Goal: Communication & Community: Participate in discussion

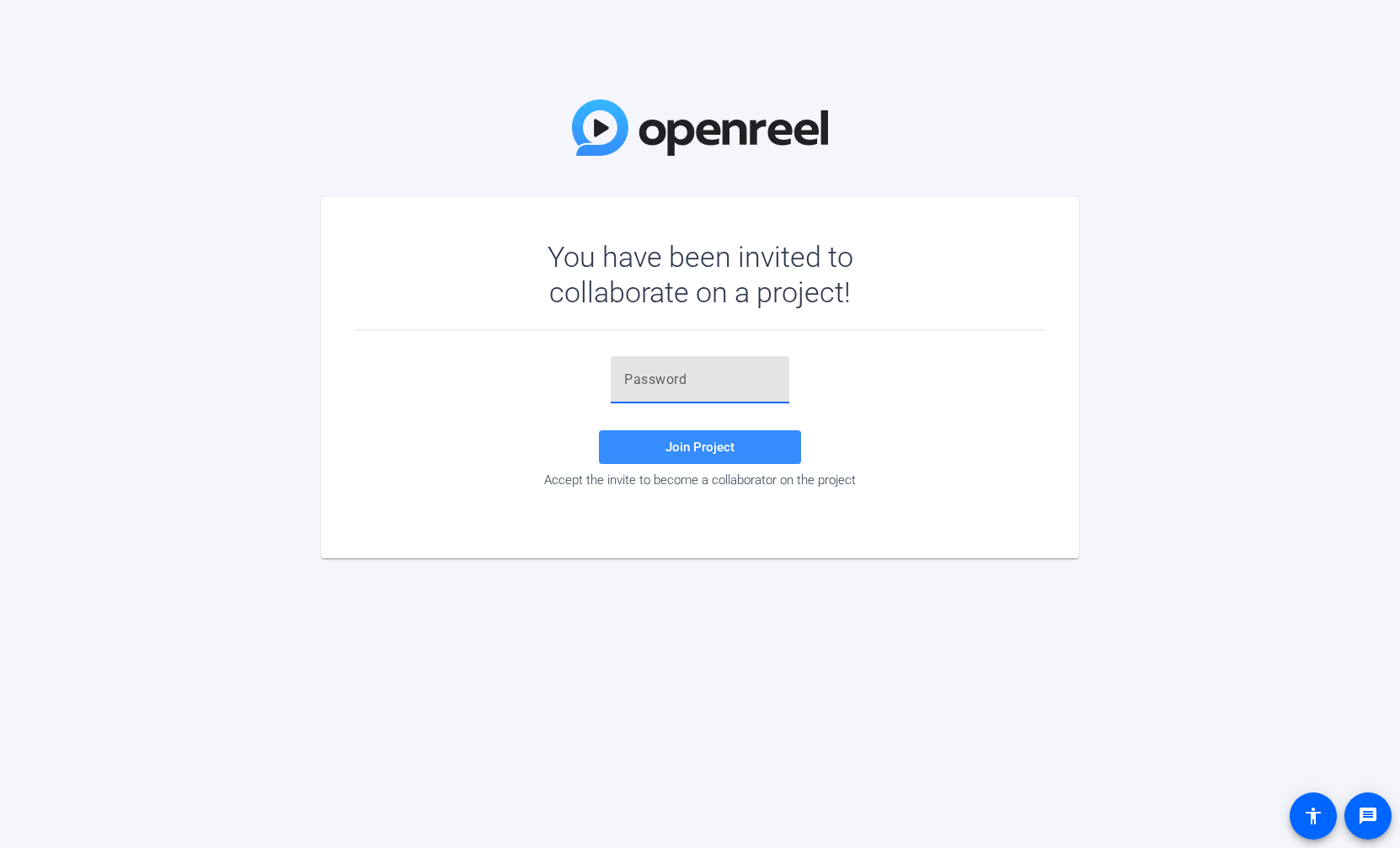
click at [690, 379] on input "text" at bounding box center [700, 380] width 152 height 21
click at [661, 383] on input "text" at bounding box center [700, 380] width 152 height 21
paste input "U8pWXB"
type input "U8pWXB"
click at [697, 443] on span "Join Project" at bounding box center [699, 447] width 69 height 15
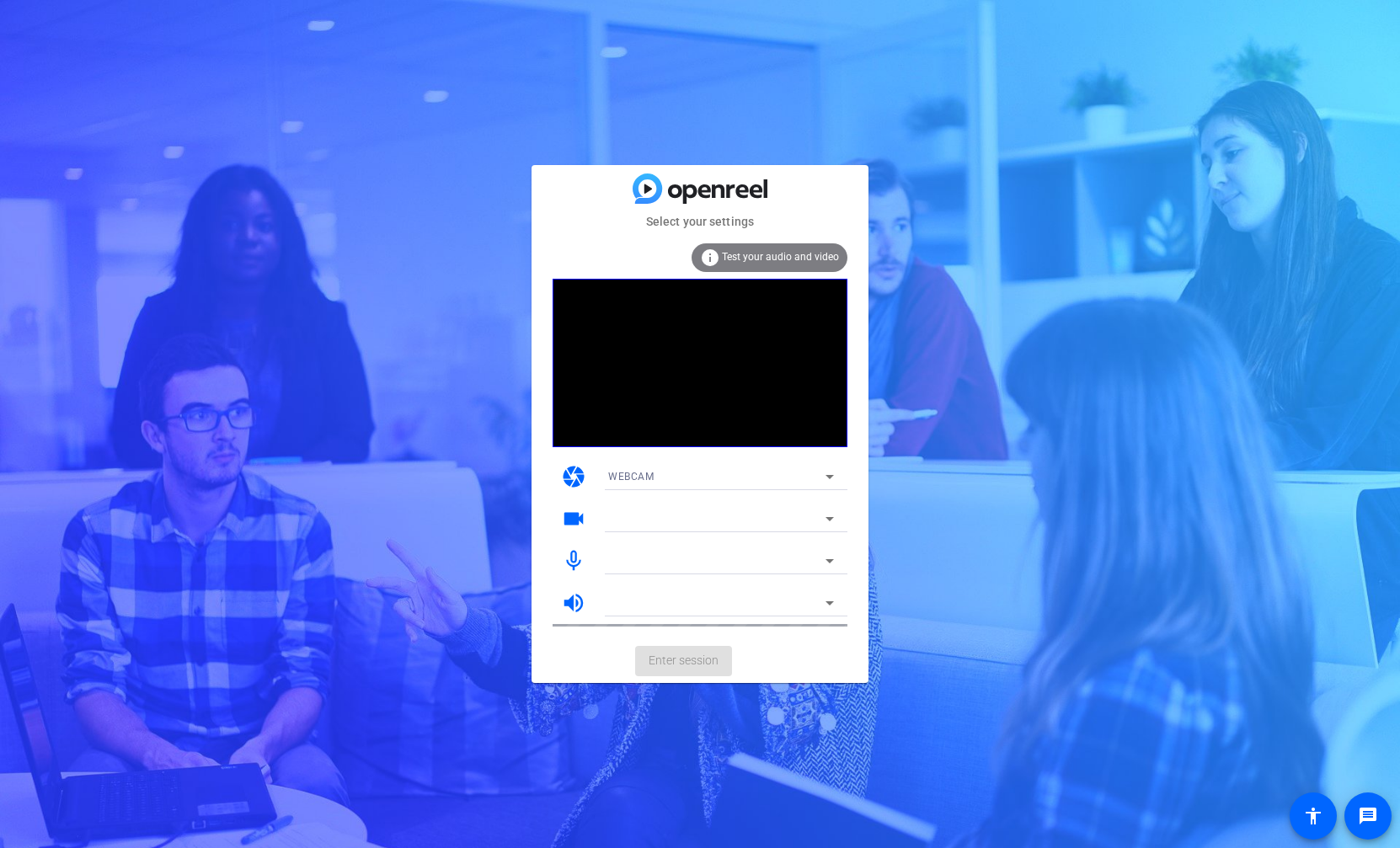
click at [778, 364] on video at bounding box center [700, 363] width 295 height 168
click at [769, 255] on span "Test your audio and video" at bounding box center [780, 256] width 117 height 12
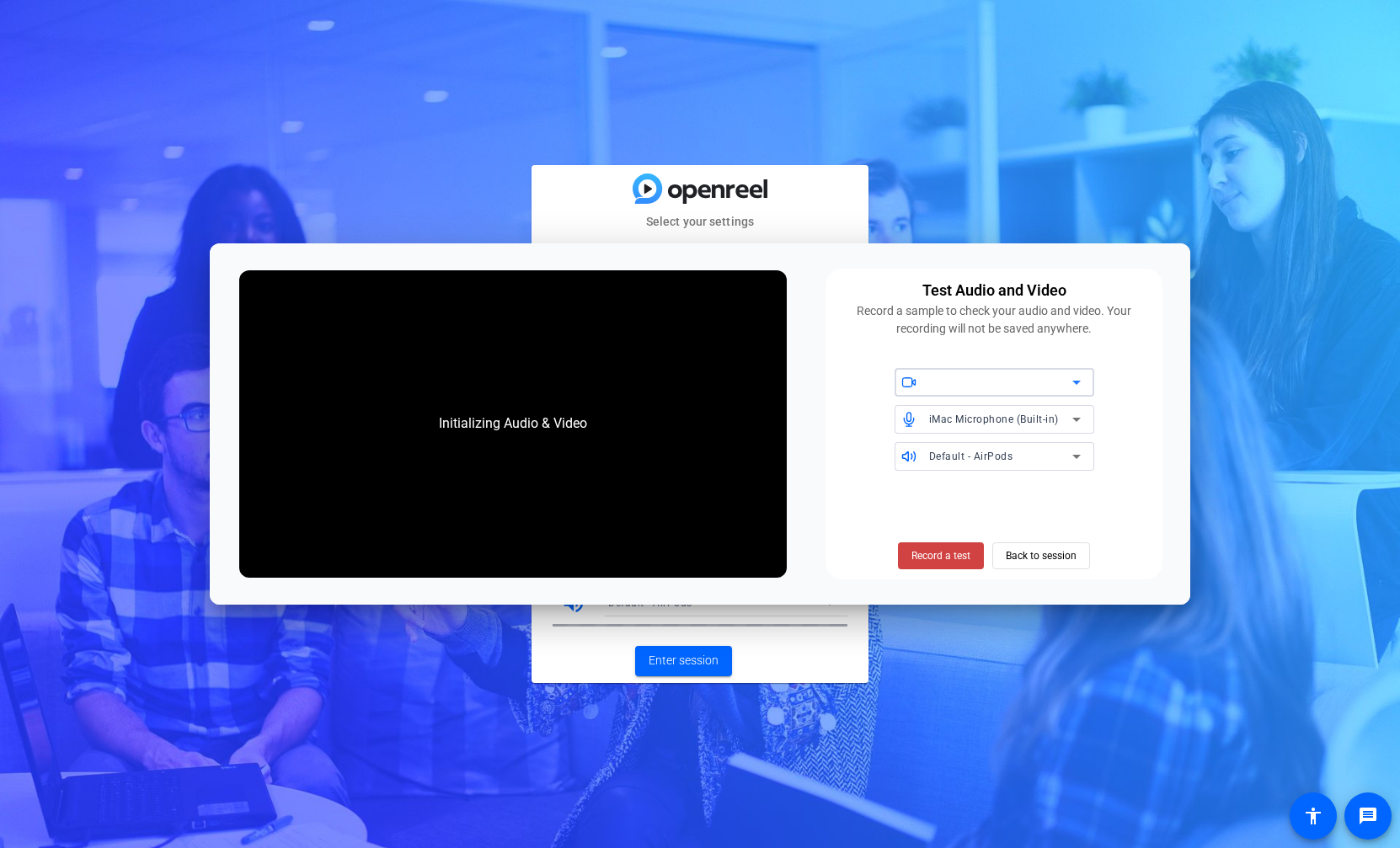
click at [957, 385] on div at bounding box center [1000, 382] width 143 height 21
click at [961, 378] on div at bounding box center [700, 424] width 1400 height 848
click at [961, 378] on span "FaceTime HD Camera (1C1C:B782)" at bounding box center [1016, 381] width 173 height 13
click at [961, 378] on div at bounding box center [700, 424] width 1400 height 848
click at [858, 340] on div "Test Audio and Video Record a sample to check your audio and video. Your record…" at bounding box center [993, 424] width 337 height 312
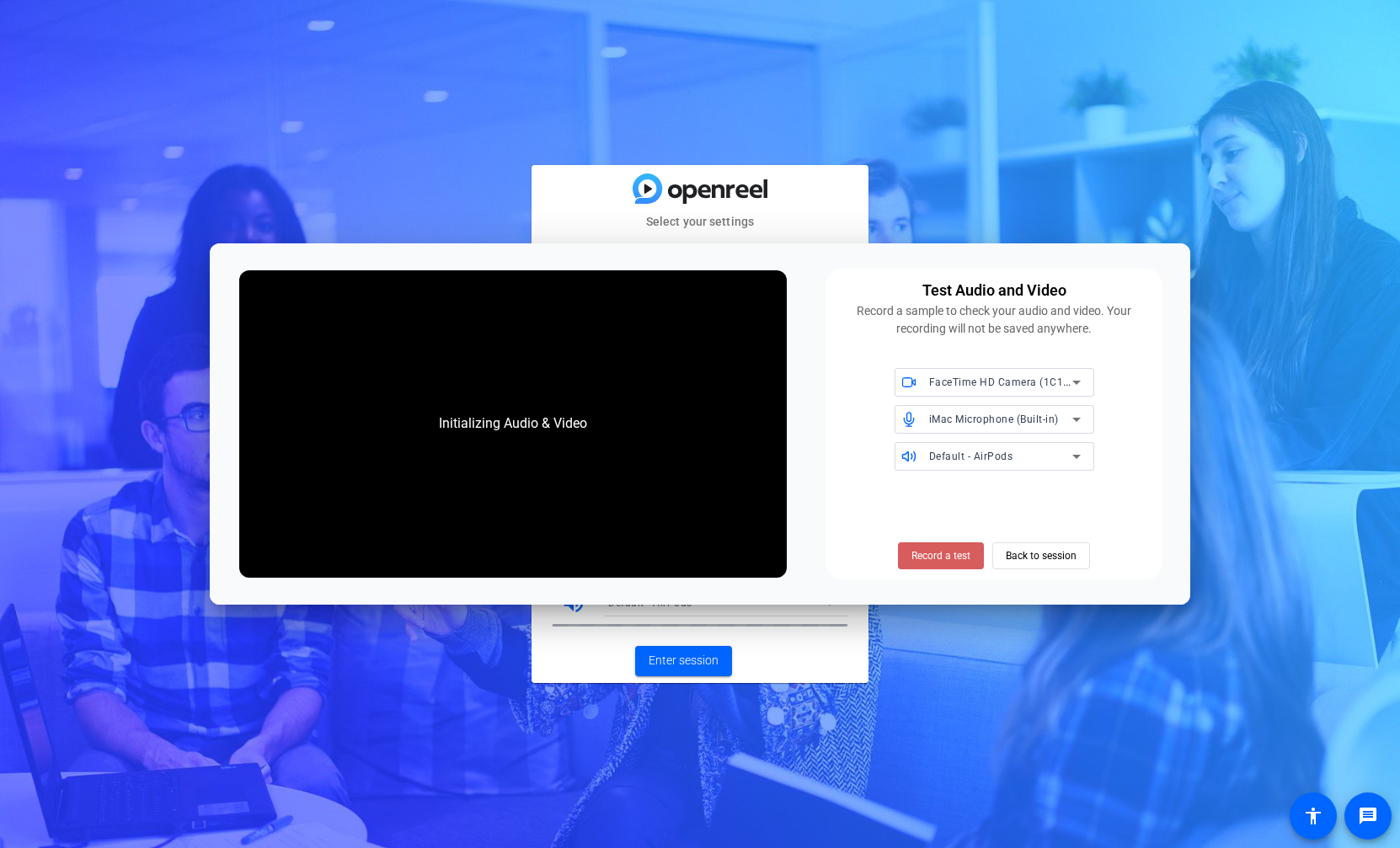
click at [921, 553] on span "Record a test" at bounding box center [941, 555] width 59 height 15
click at [1020, 418] on span "iMac Microphone (Built-in)" at bounding box center [993, 419] width 130 height 12
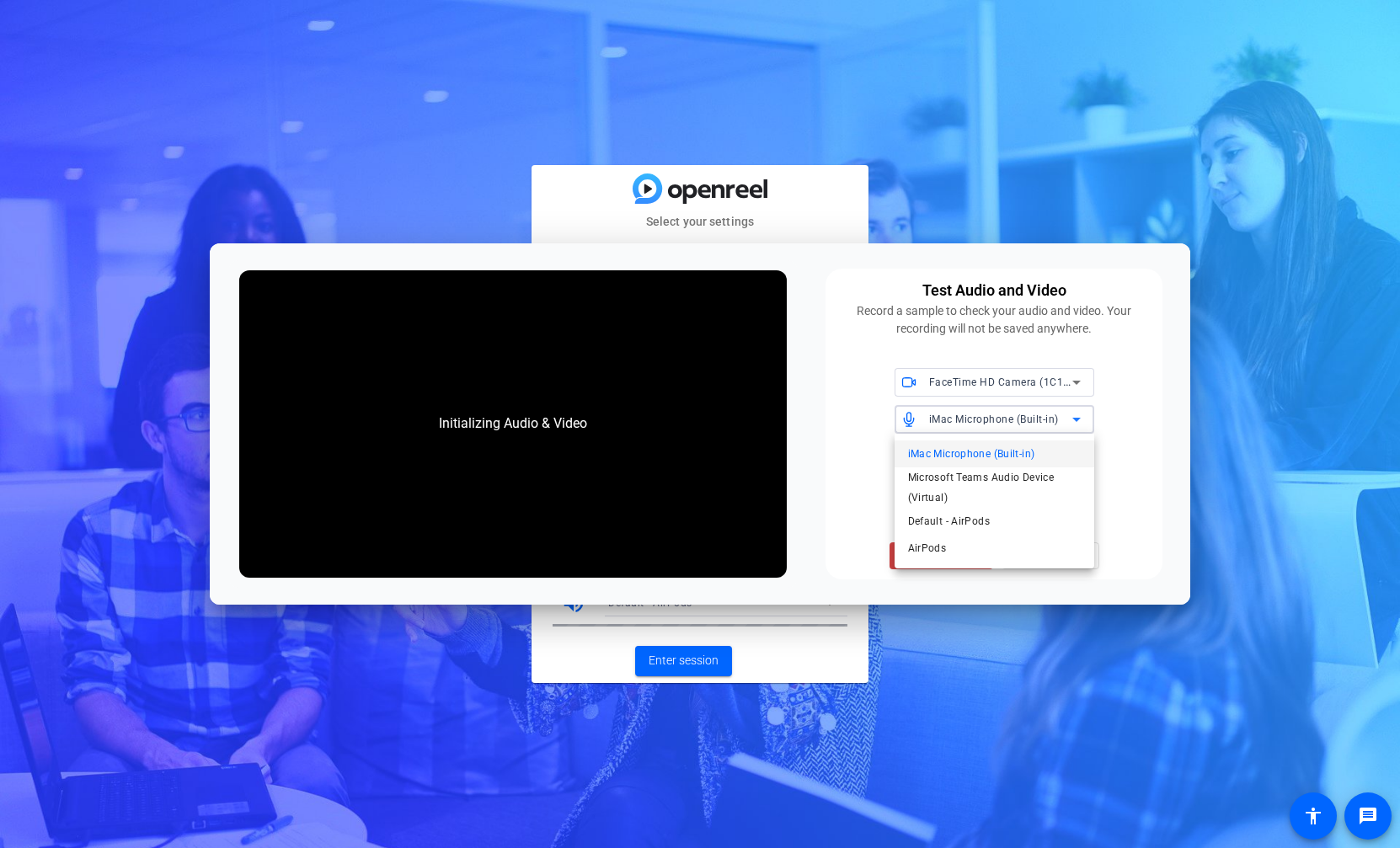
click at [1021, 418] on div at bounding box center [700, 424] width 1400 height 848
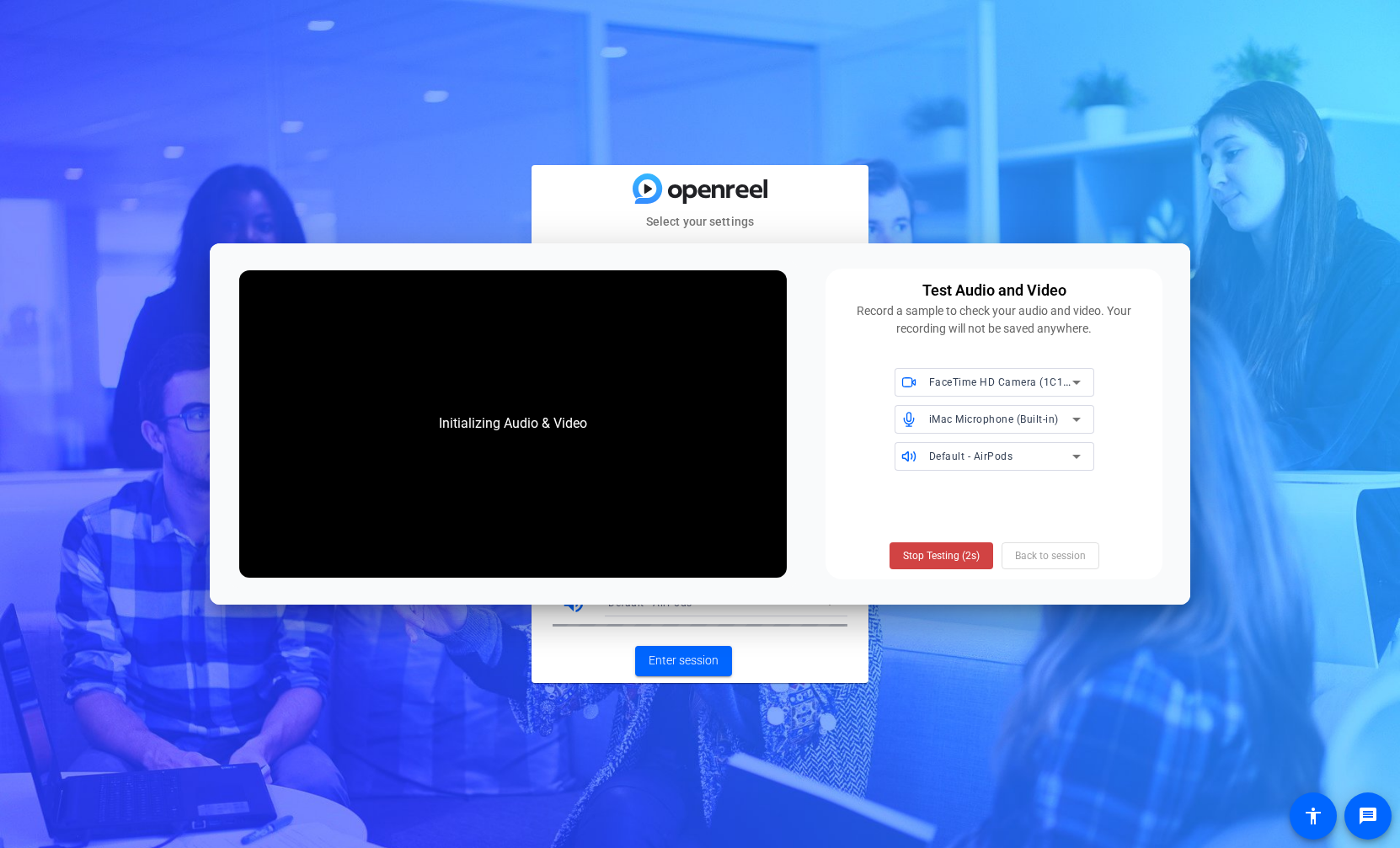
click at [869, 449] on div "FaceTime HD Camera (1C1C:B782) iMac Microphone (Built-in) Default - AirPods" at bounding box center [994, 419] width 316 height 103
click at [1044, 545] on div "Stop Testing Back to session" at bounding box center [994, 556] width 190 height 27
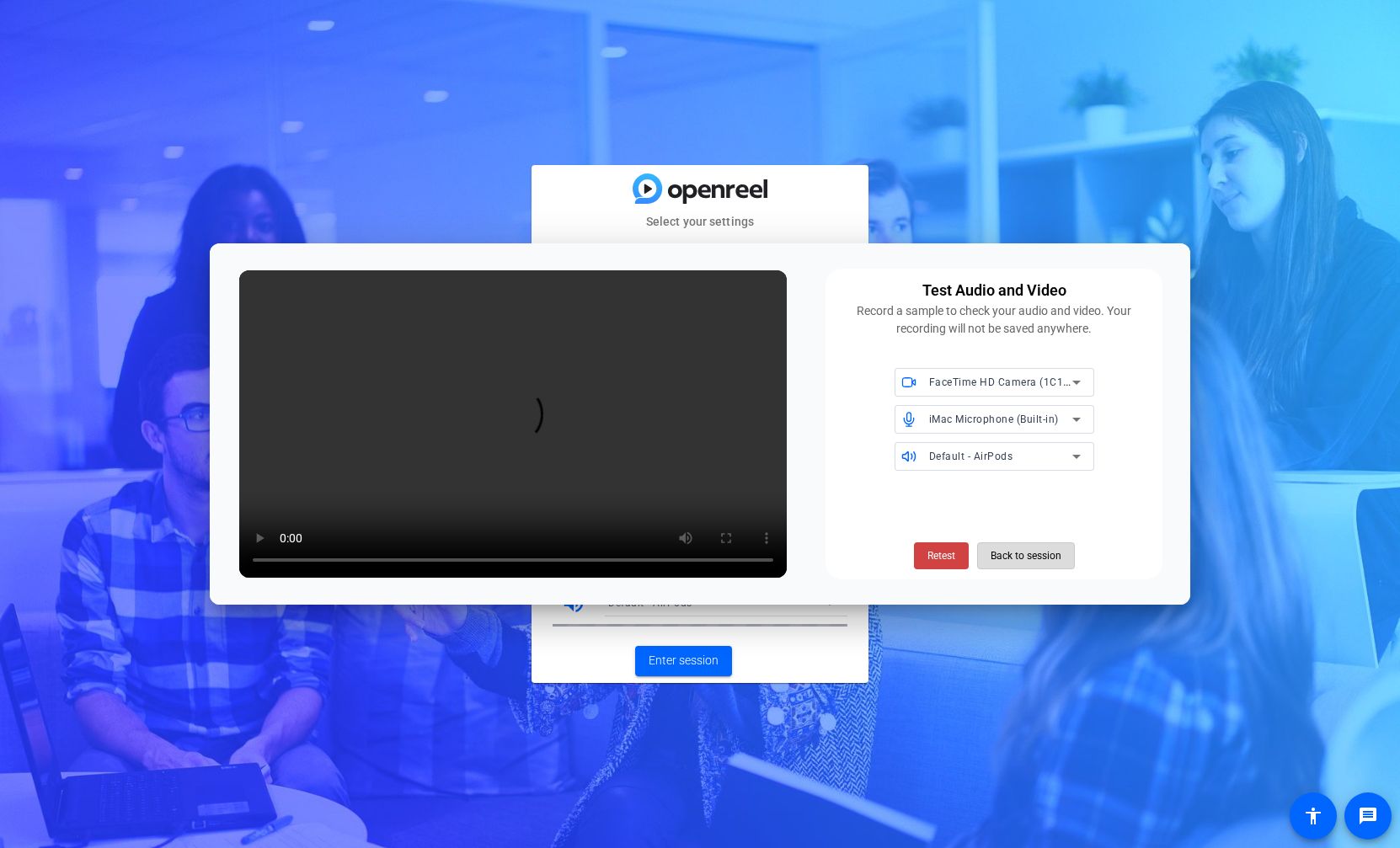
click at [1043, 562] on span "Back to session" at bounding box center [1025, 556] width 71 height 32
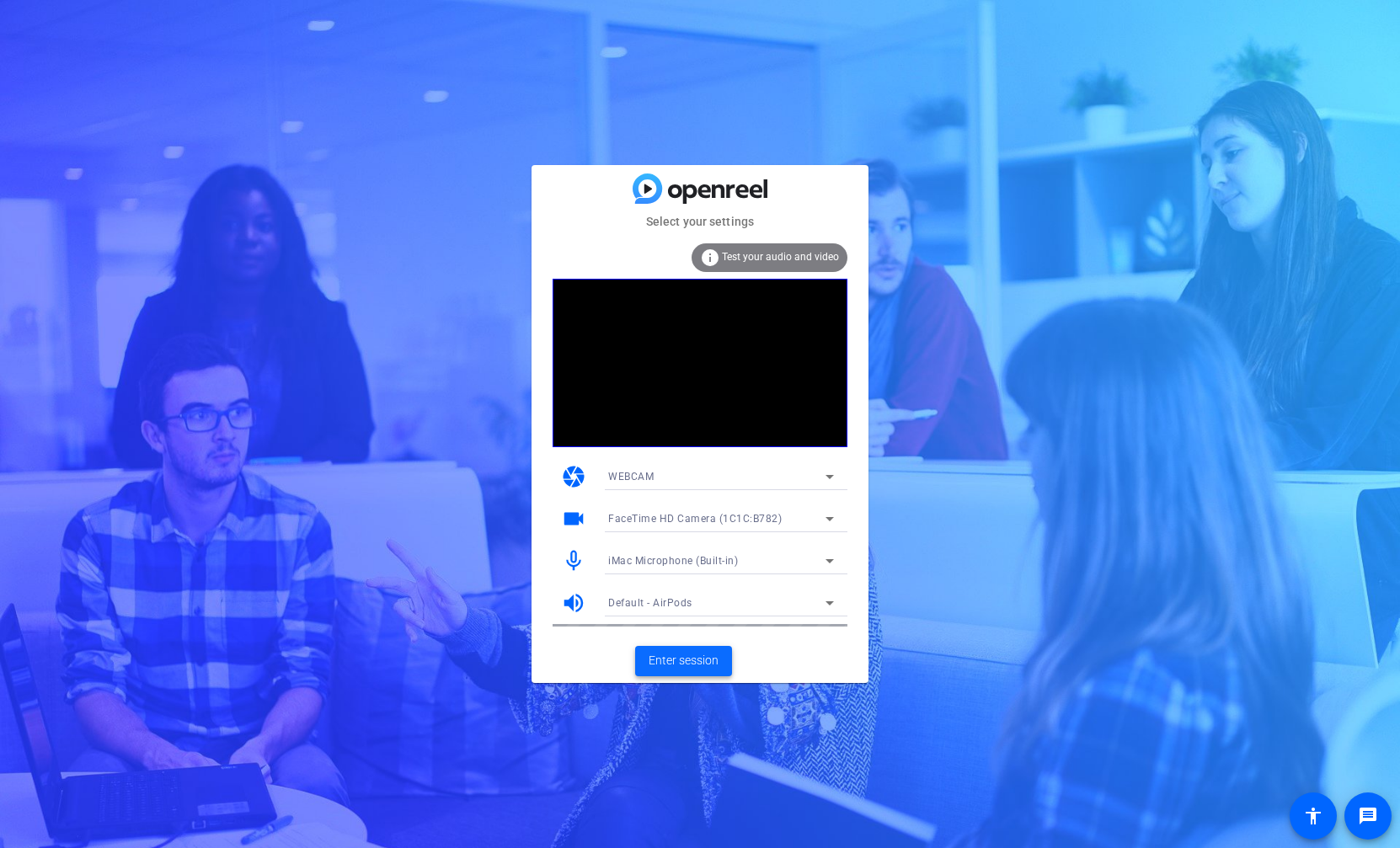
click at [693, 668] on button "Enter session" at bounding box center [683, 661] width 97 height 30
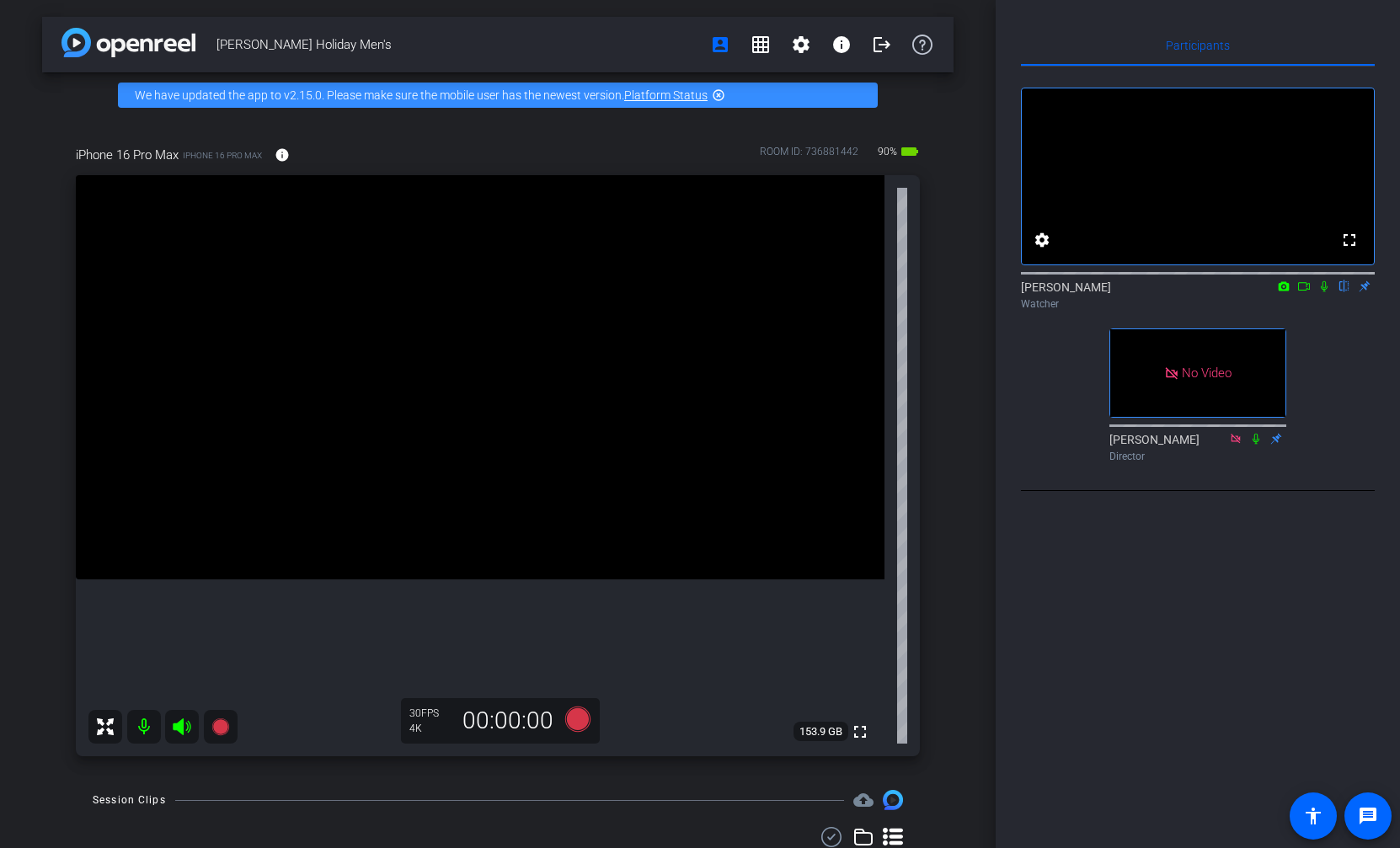
click at [1308, 292] on icon at bounding box center [1303, 286] width 13 height 12
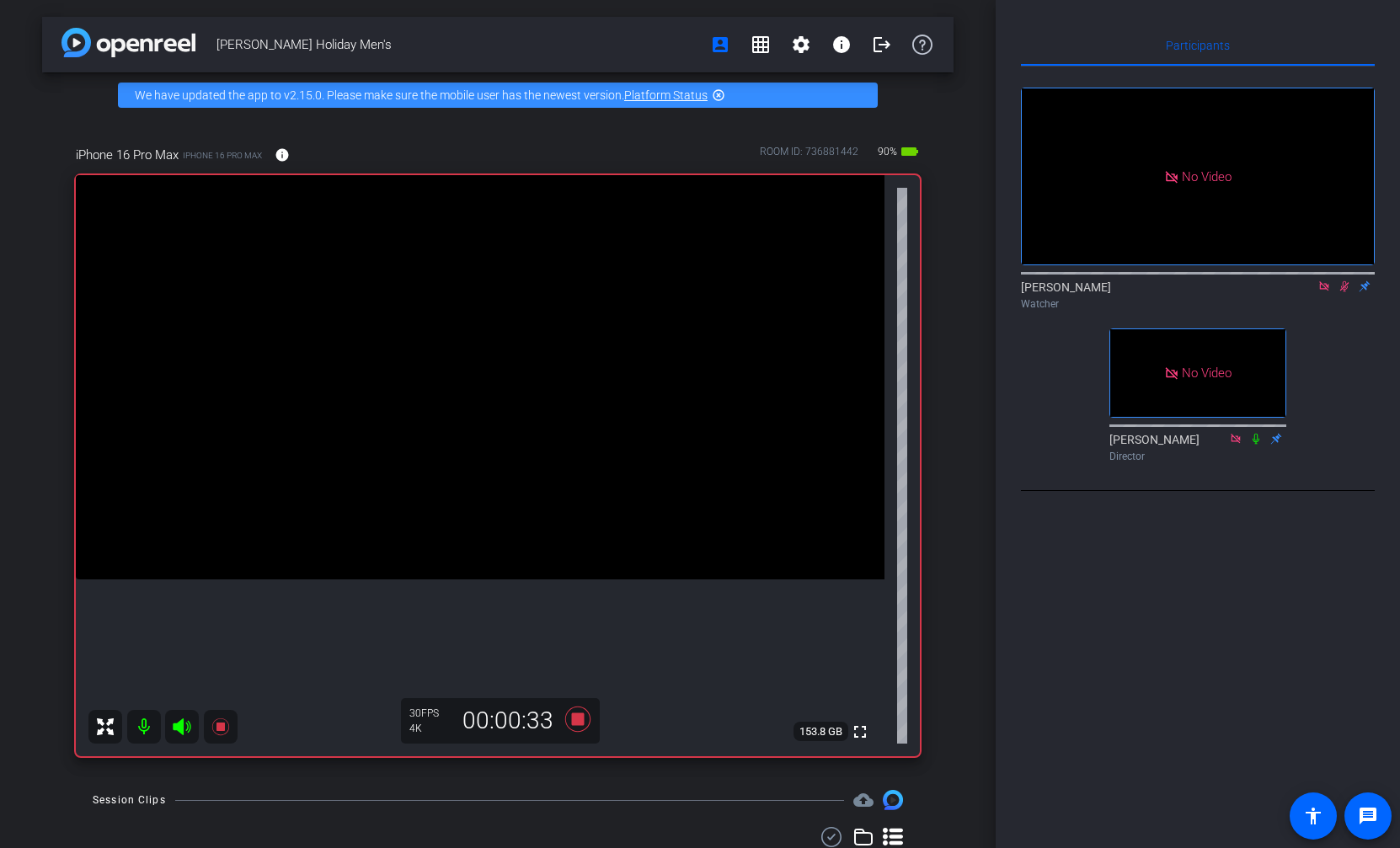
click at [1346, 292] on icon at bounding box center [1344, 286] width 13 height 12
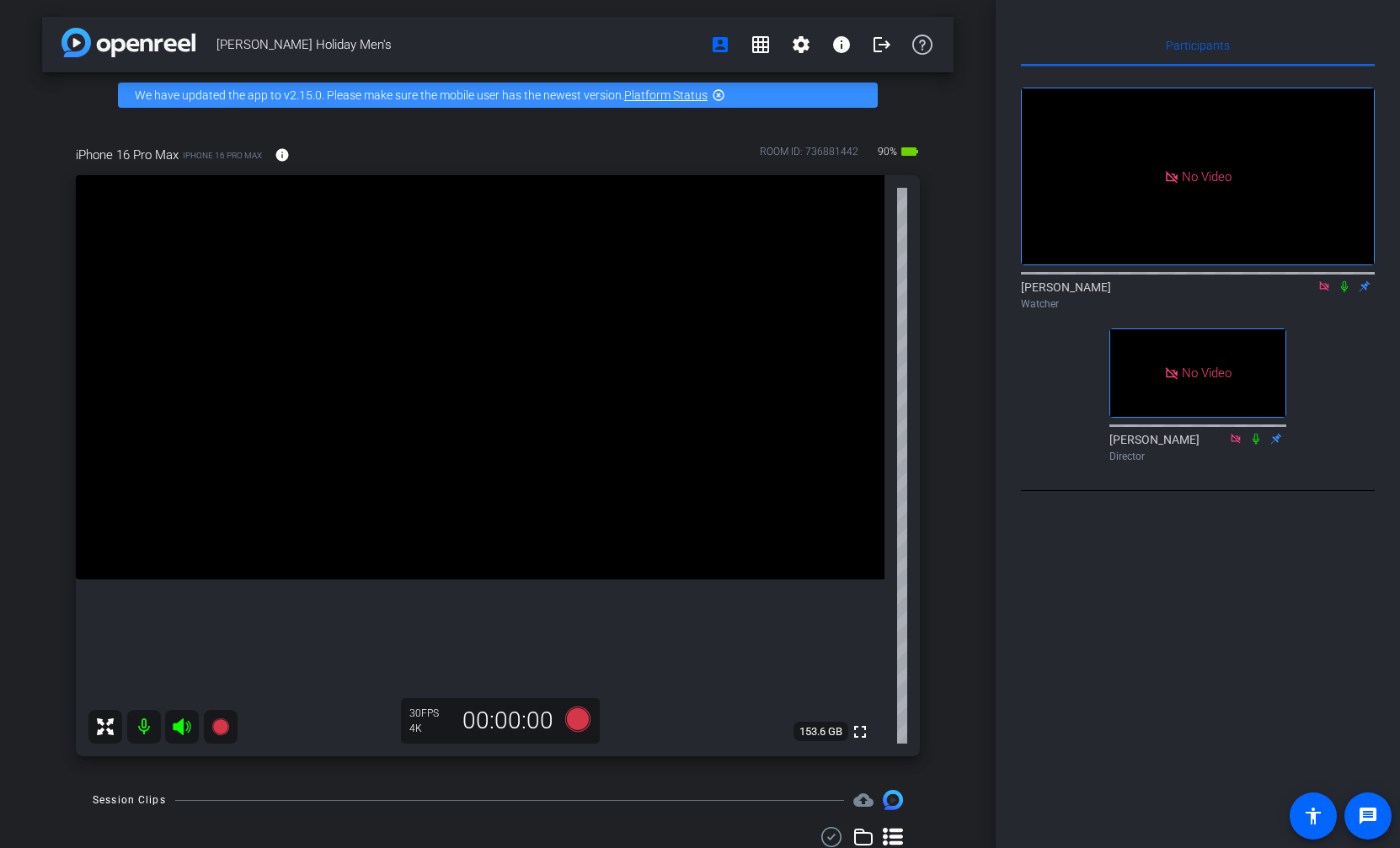
click at [1345, 292] on icon at bounding box center [1345, 287] width 7 height 11
click at [1346, 294] on mat-icon at bounding box center [1345, 286] width 21 height 15
click at [1337, 292] on icon at bounding box center [1344, 286] width 13 height 12
click at [1343, 292] on icon at bounding box center [1345, 287] width 7 height 11
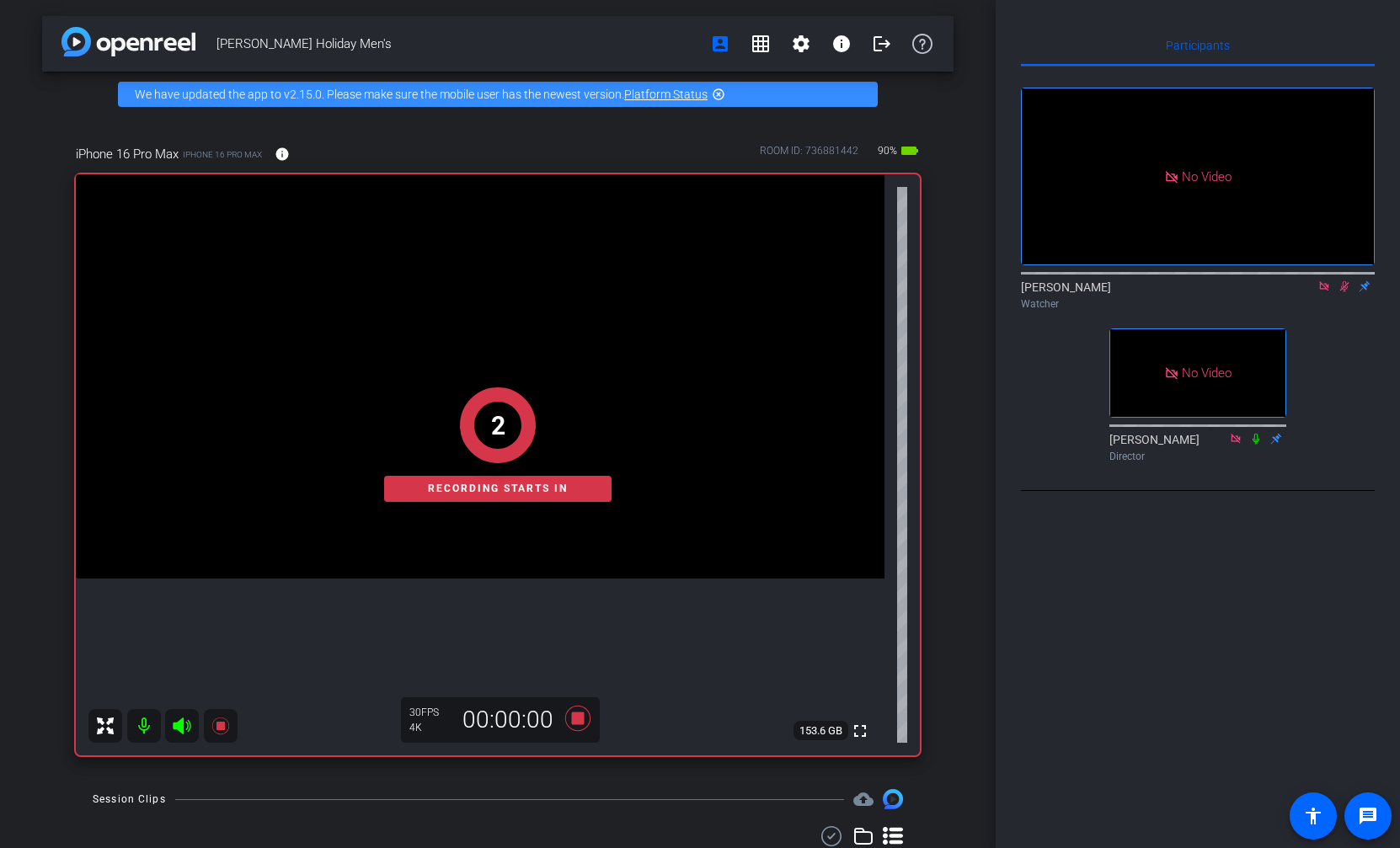
scroll to position [2, 0]
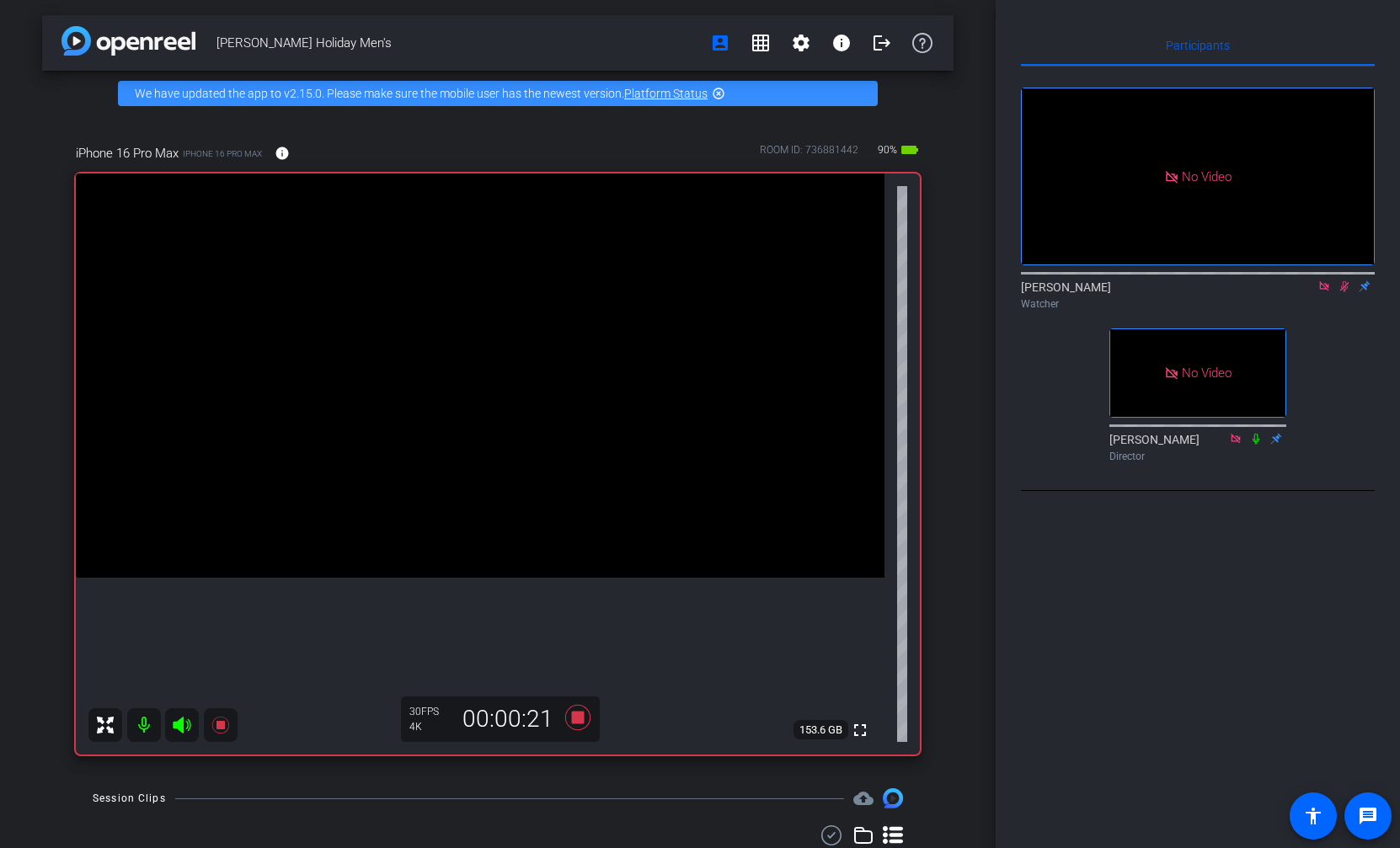
click at [1345, 292] on icon at bounding box center [1345, 287] width 9 height 11
click at [1345, 292] on icon at bounding box center [1344, 286] width 13 height 12
click at [1345, 292] on icon at bounding box center [1345, 287] width 9 height 11
click at [1345, 292] on icon at bounding box center [1344, 286] width 13 height 12
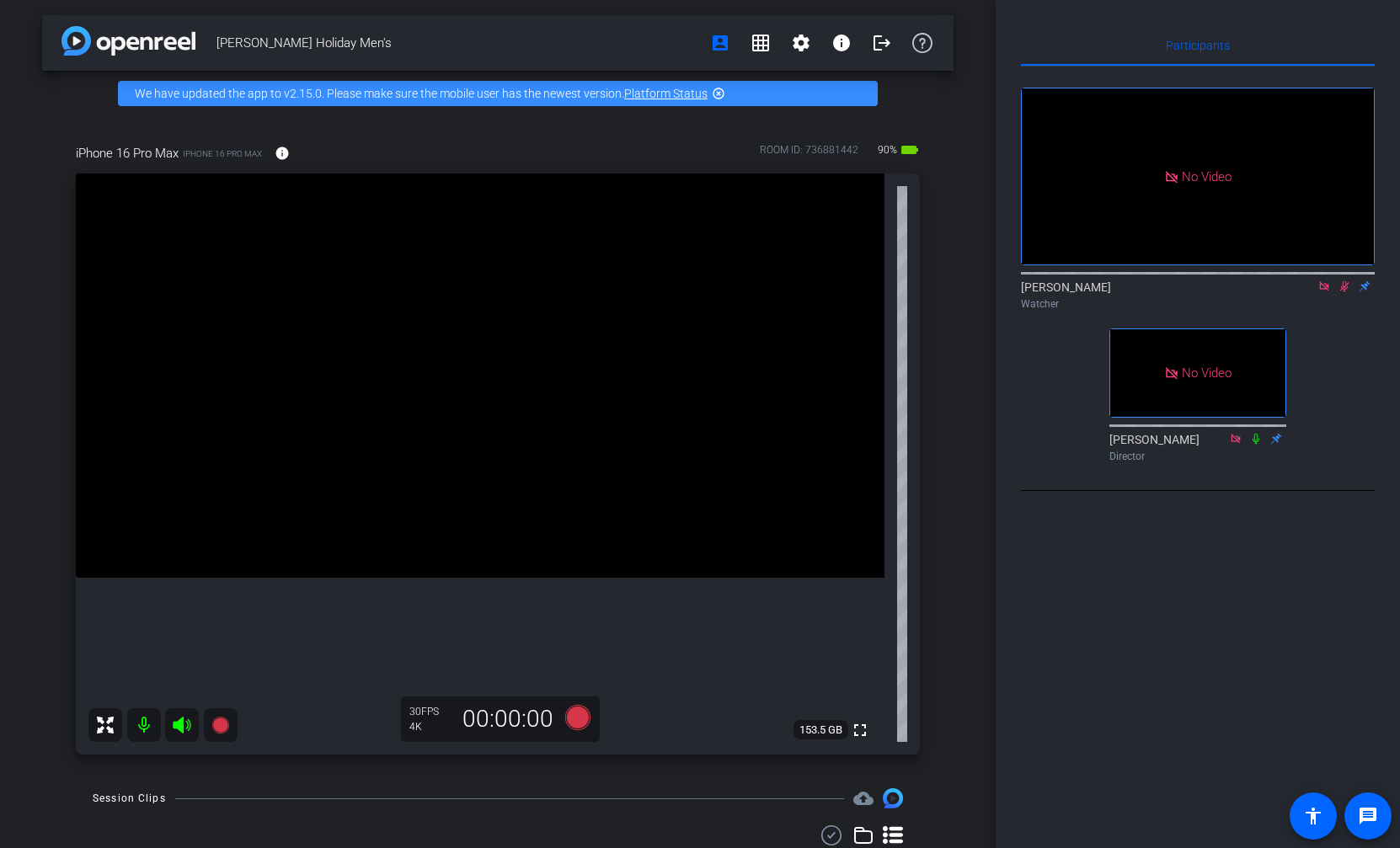
click at [1345, 292] on icon at bounding box center [1344, 286] width 13 height 12
click at [1345, 292] on icon at bounding box center [1345, 287] width 7 height 11
click at [1345, 292] on icon at bounding box center [1344, 286] width 13 height 12
click at [1345, 292] on icon at bounding box center [1345, 287] width 7 height 11
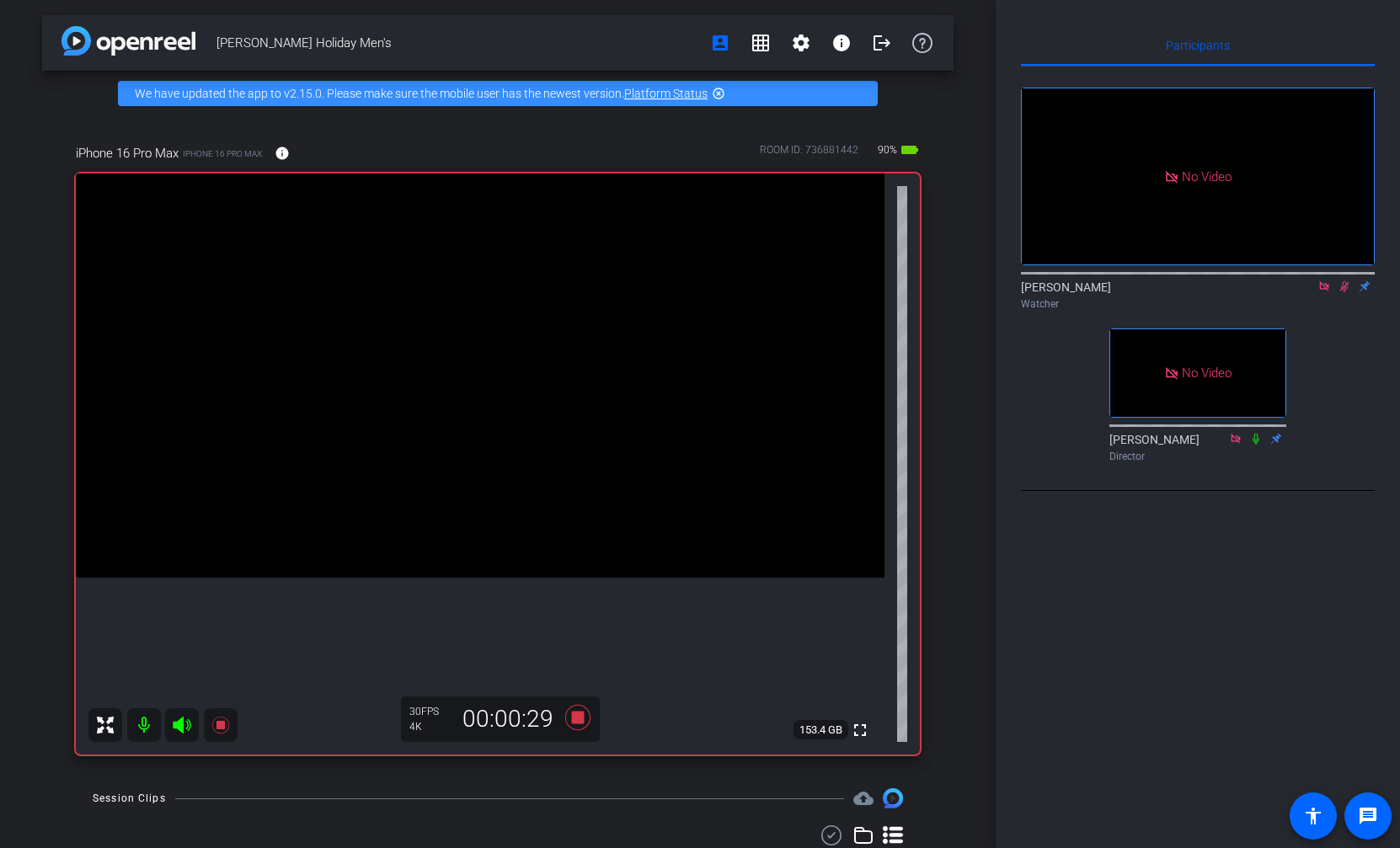
click at [1343, 292] on icon at bounding box center [1345, 287] width 9 height 11
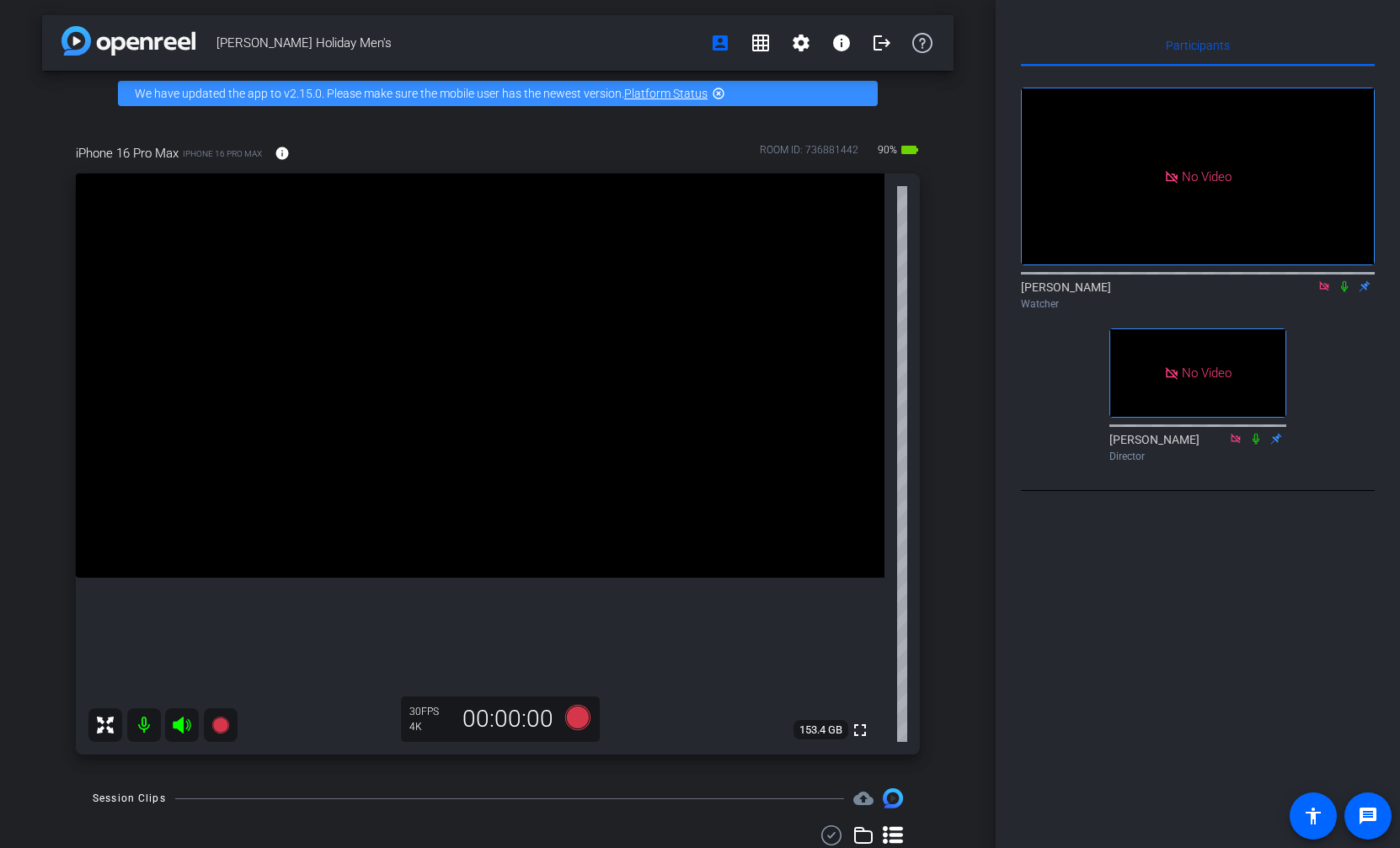
click at [1343, 292] on icon at bounding box center [1345, 287] width 7 height 11
click at [1343, 292] on icon at bounding box center [1345, 287] width 9 height 11
click at [1343, 292] on icon at bounding box center [1345, 287] width 7 height 11
click at [1343, 292] on icon at bounding box center [1345, 287] width 9 height 11
click at [1342, 292] on icon at bounding box center [1344, 286] width 13 height 12
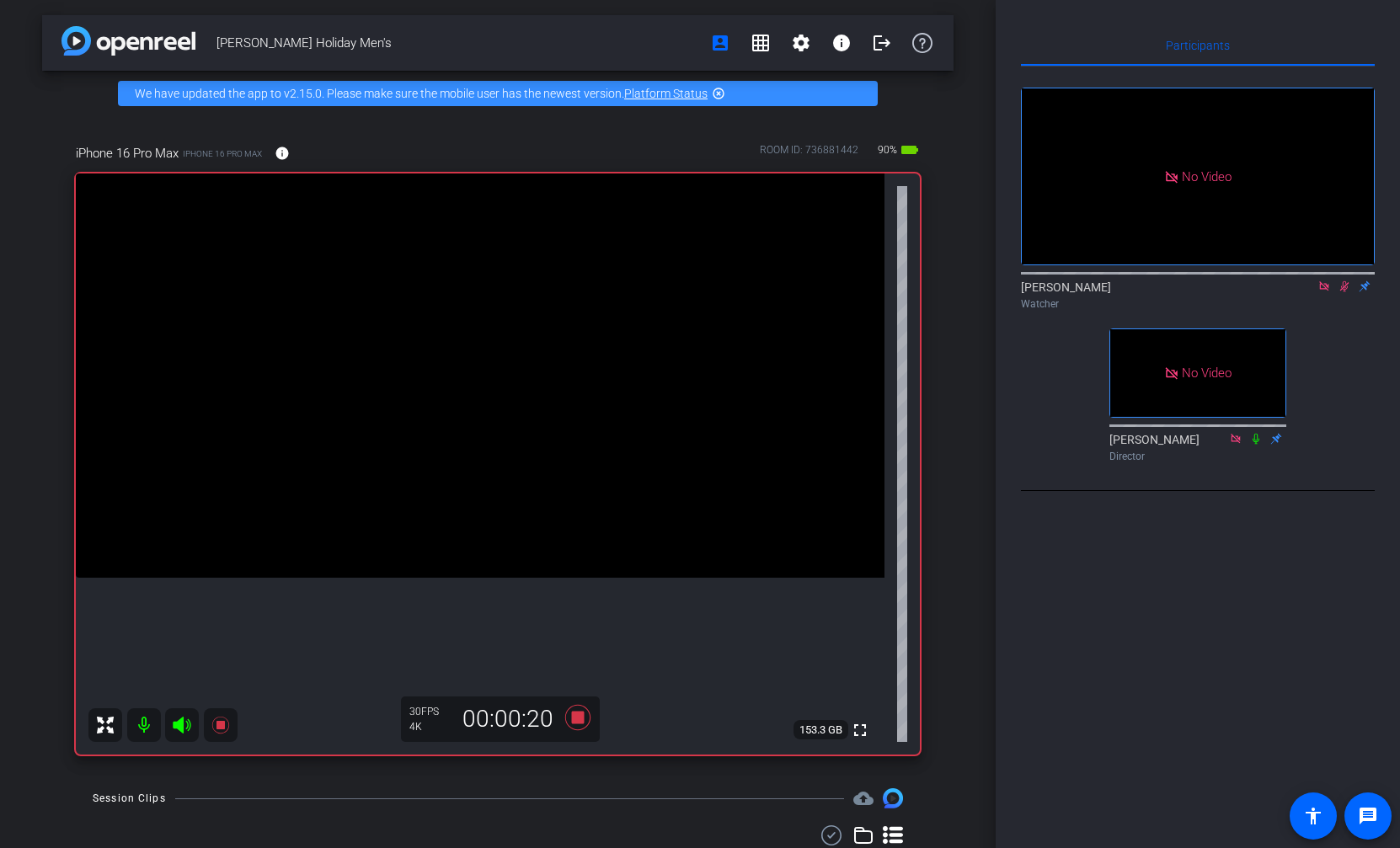
click at [1347, 292] on icon at bounding box center [1344, 286] width 13 height 12
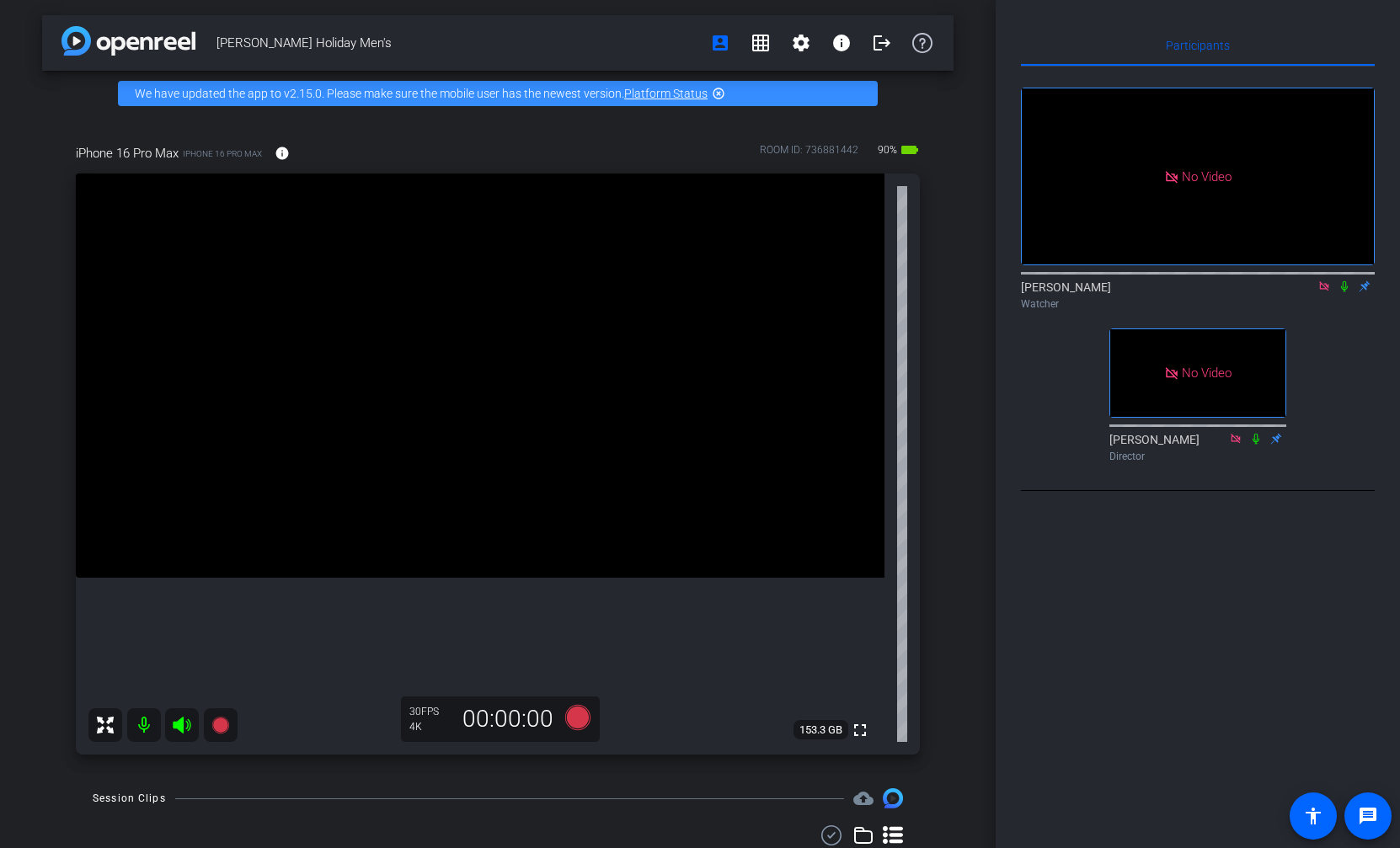
click at [1345, 292] on icon at bounding box center [1344, 286] width 13 height 12
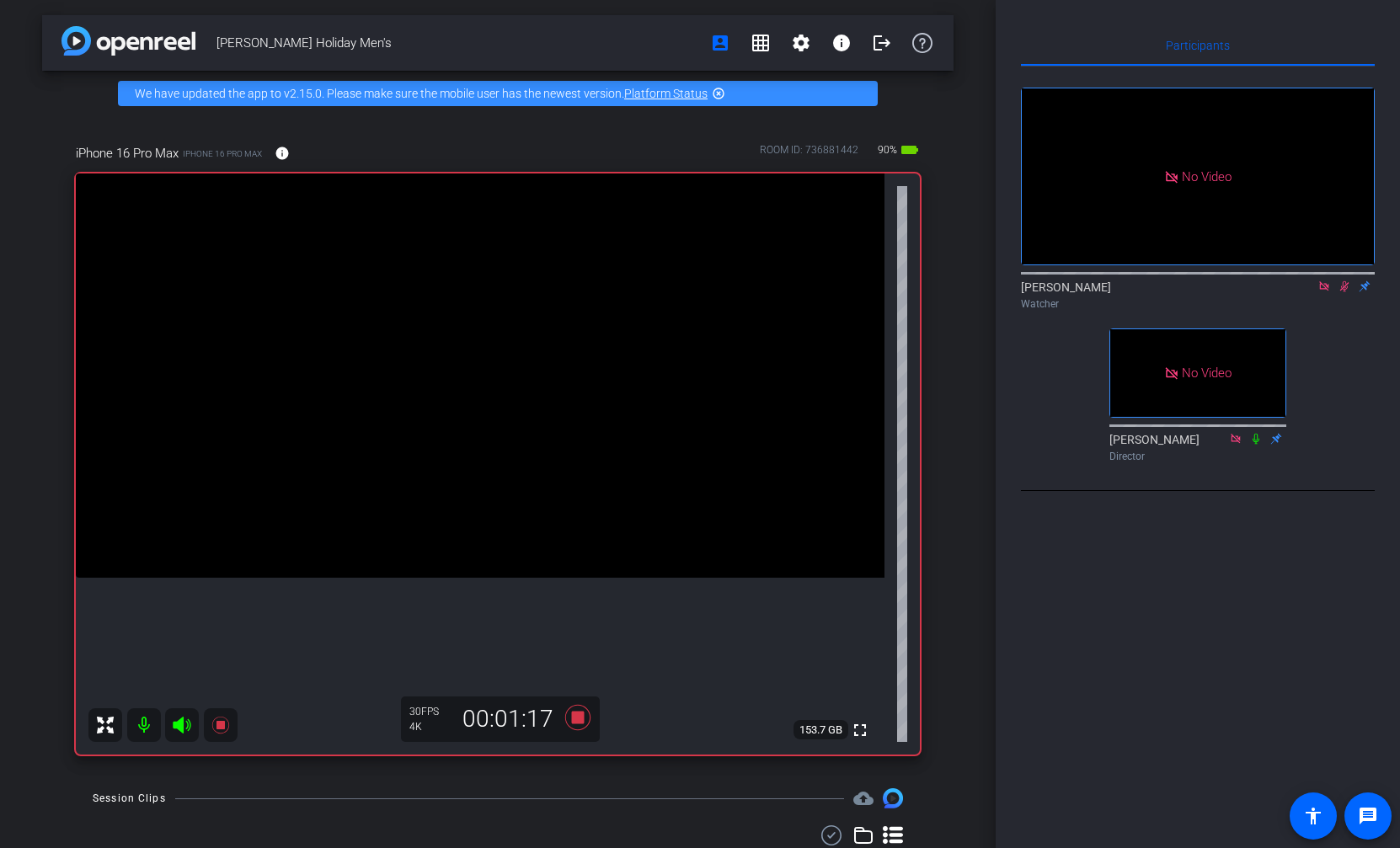
click at [1344, 292] on icon at bounding box center [1344, 286] width 13 height 12
click at [1344, 292] on icon at bounding box center [1345, 287] width 7 height 11
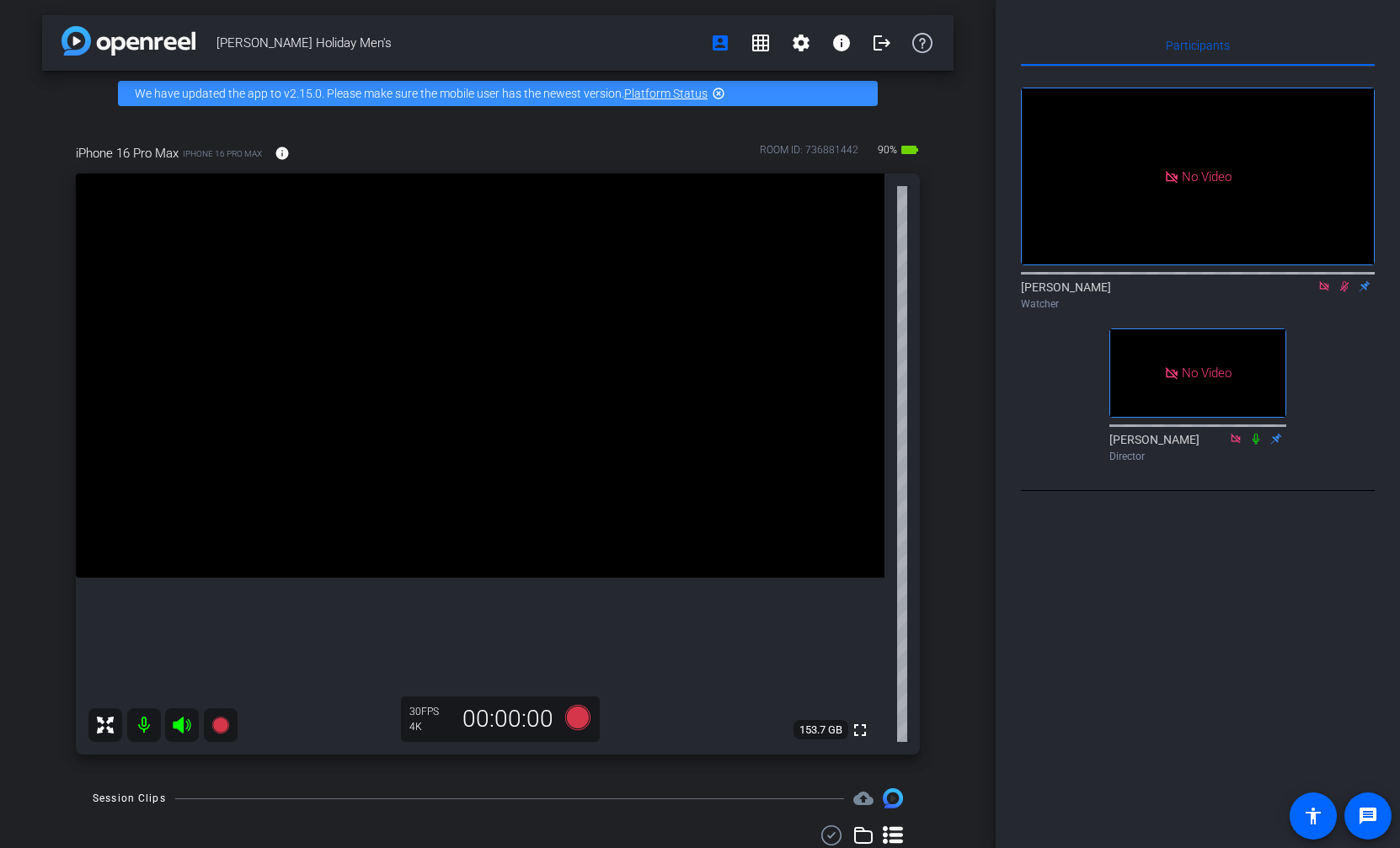
click at [1344, 292] on icon at bounding box center [1344, 286] width 13 height 12
click at [1344, 292] on icon at bounding box center [1345, 287] width 7 height 11
click at [1344, 292] on icon at bounding box center [1345, 287] width 9 height 11
click at [1359, 815] on mat-icon "message" at bounding box center [1368, 816] width 21 height 21
click at [1344, 292] on icon at bounding box center [1345, 287] width 7 height 11
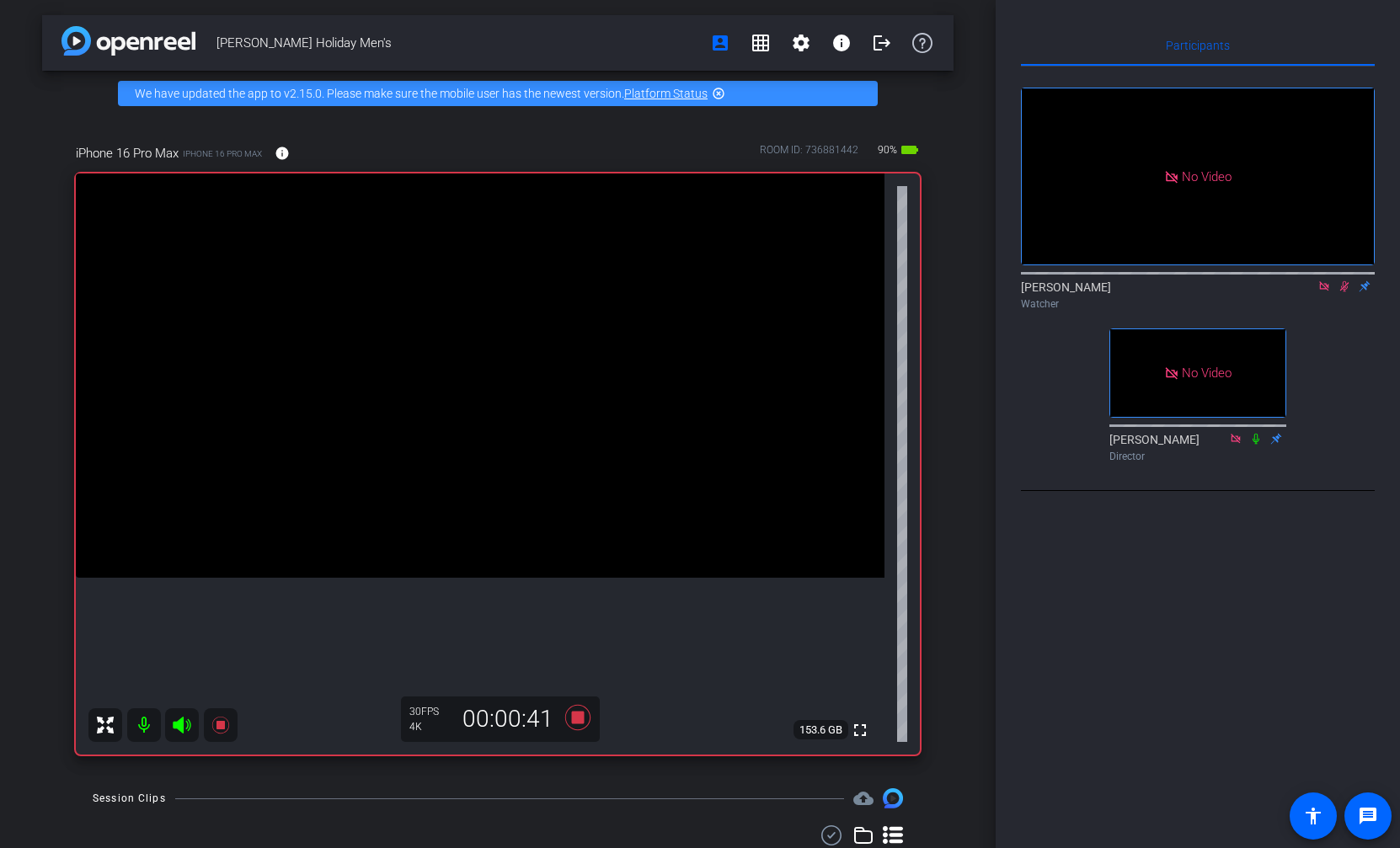
click at [1345, 292] on icon at bounding box center [1345, 287] width 9 height 11
click at [1345, 292] on icon at bounding box center [1345, 287] width 7 height 11
click at [1345, 292] on icon at bounding box center [1345, 287] width 9 height 11
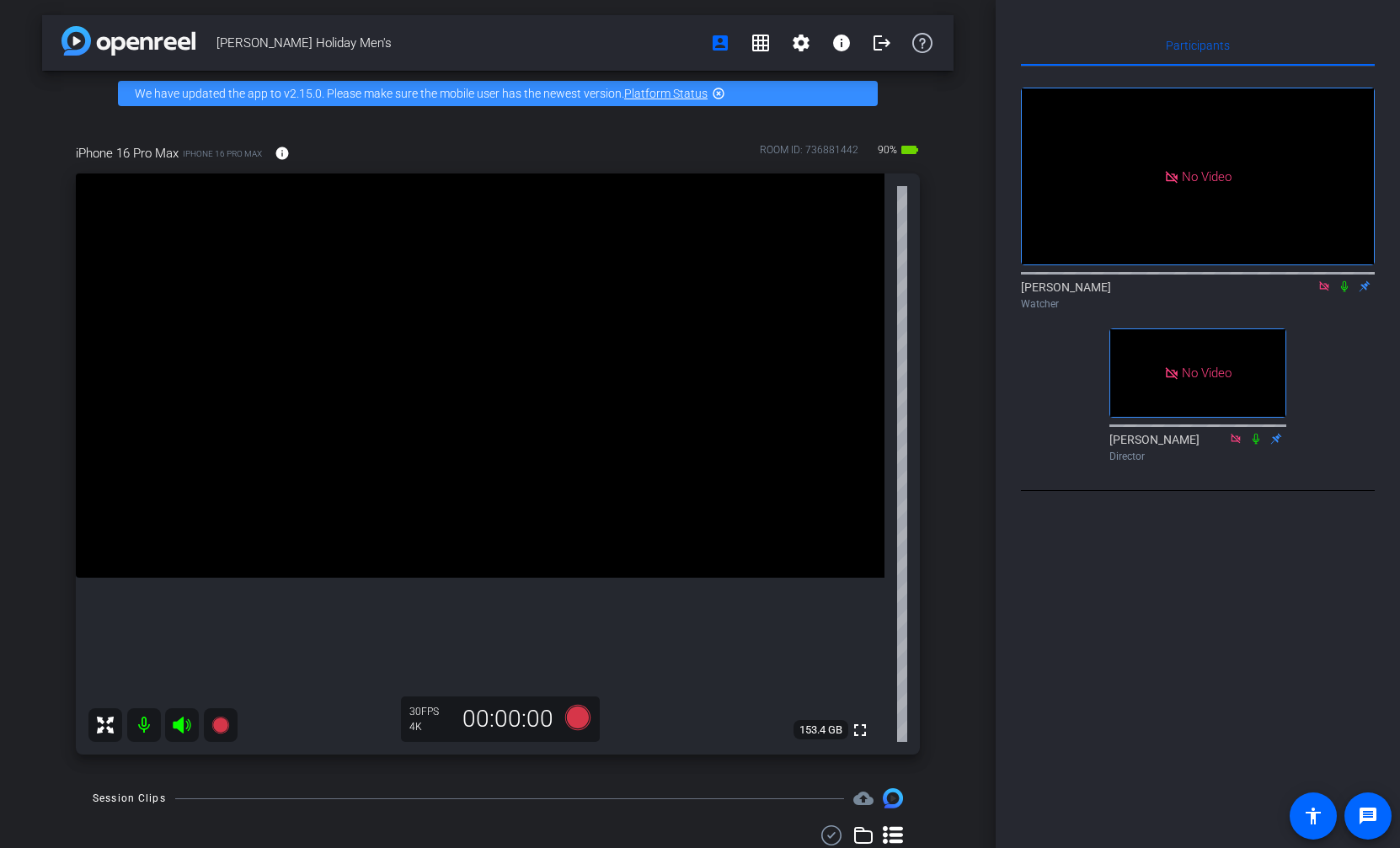
click at [1345, 292] on icon at bounding box center [1345, 287] width 7 height 11
click at [1345, 292] on icon at bounding box center [1345, 287] width 9 height 11
click at [1345, 292] on icon at bounding box center [1344, 286] width 13 height 12
click at [1345, 292] on icon at bounding box center [1345, 287] width 9 height 11
click at [1345, 292] on icon at bounding box center [1344, 286] width 13 height 12
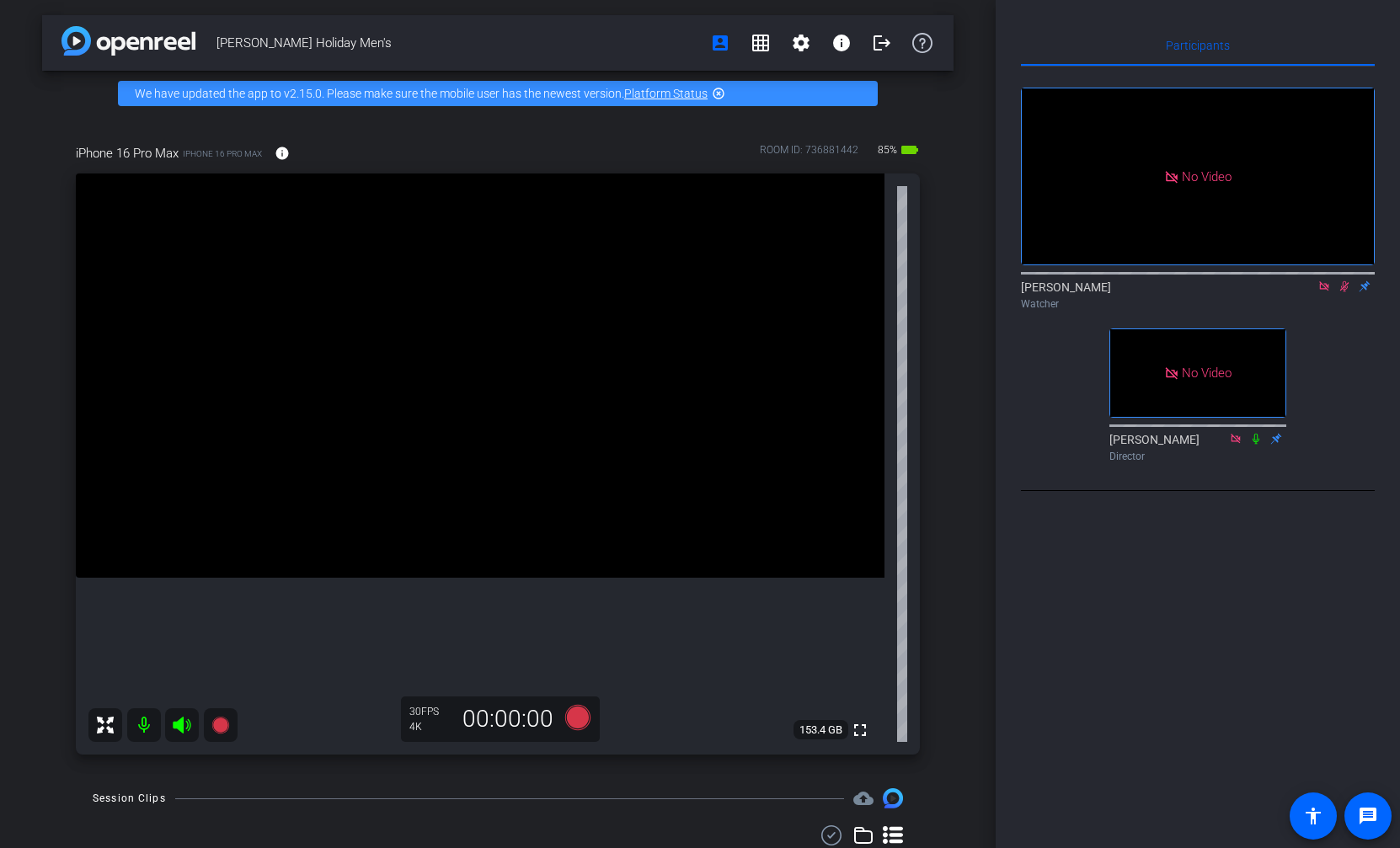
click at [1345, 292] on icon at bounding box center [1345, 287] width 9 height 11
click at [1345, 292] on icon at bounding box center [1344, 286] width 13 height 12
click at [1345, 292] on icon at bounding box center [1345, 287] width 9 height 11
click at [1345, 292] on icon at bounding box center [1344, 286] width 13 height 12
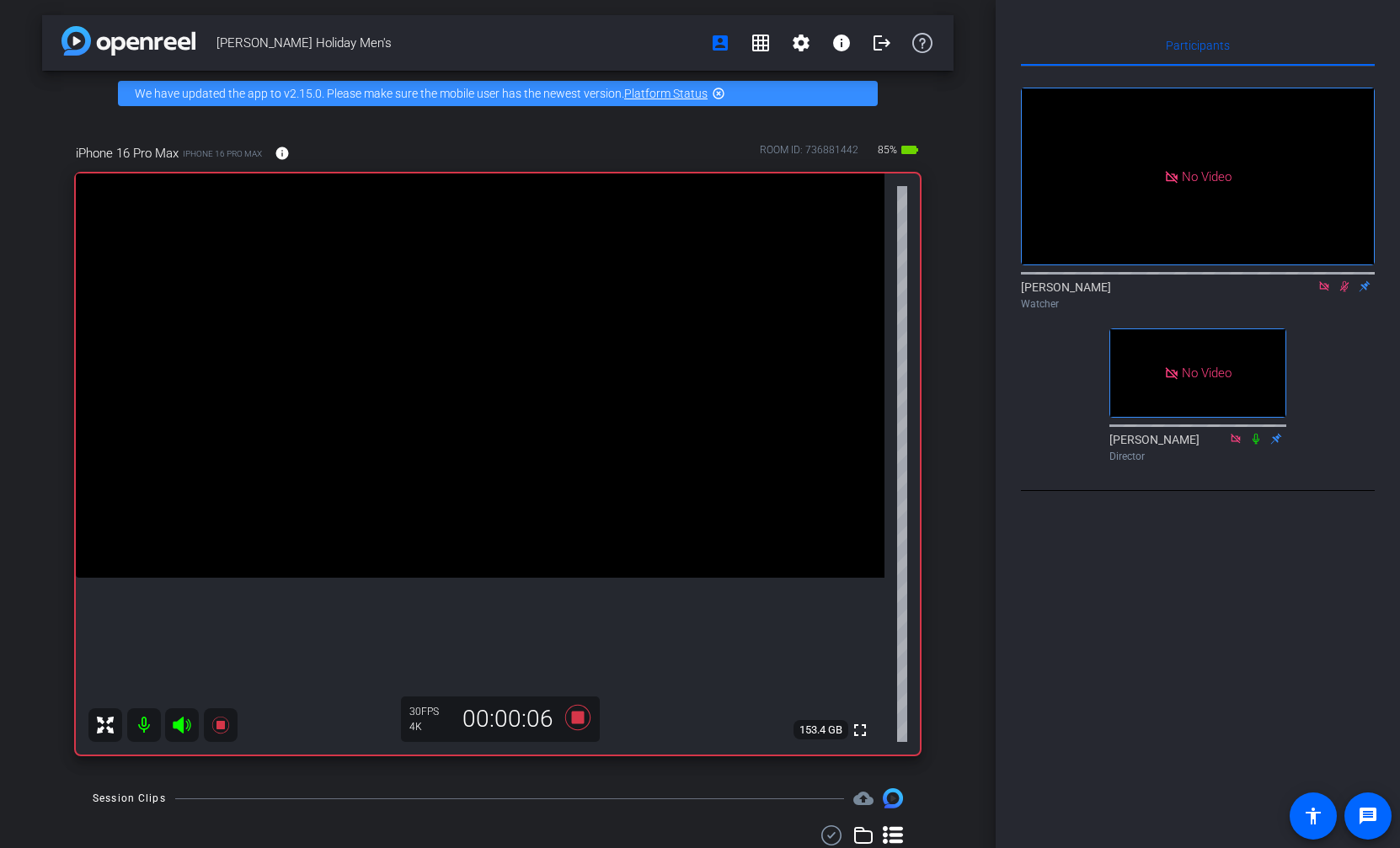
click at [1345, 292] on icon at bounding box center [1345, 287] width 9 height 11
click at [1345, 292] on icon at bounding box center [1344, 286] width 13 height 12
click at [1345, 292] on icon at bounding box center [1345, 287] width 9 height 11
click at [1345, 292] on icon at bounding box center [1344, 286] width 13 height 12
click at [1345, 292] on icon at bounding box center [1345, 287] width 9 height 11
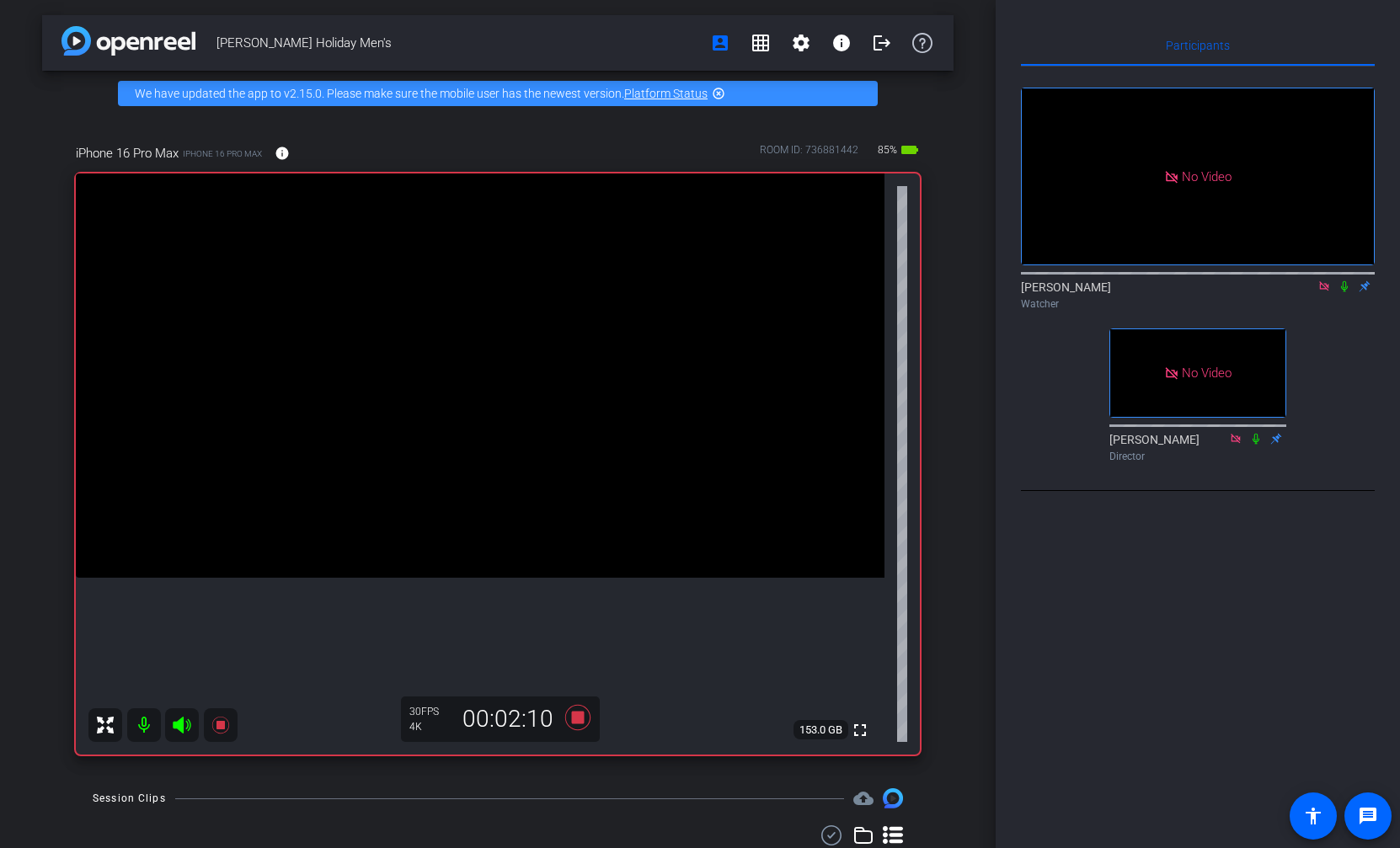
click at [1345, 292] on icon at bounding box center [1345, 287] width 7 height 11
click at [1345, 292] on icon at bounding box center [1345, 287] width 9 height 11
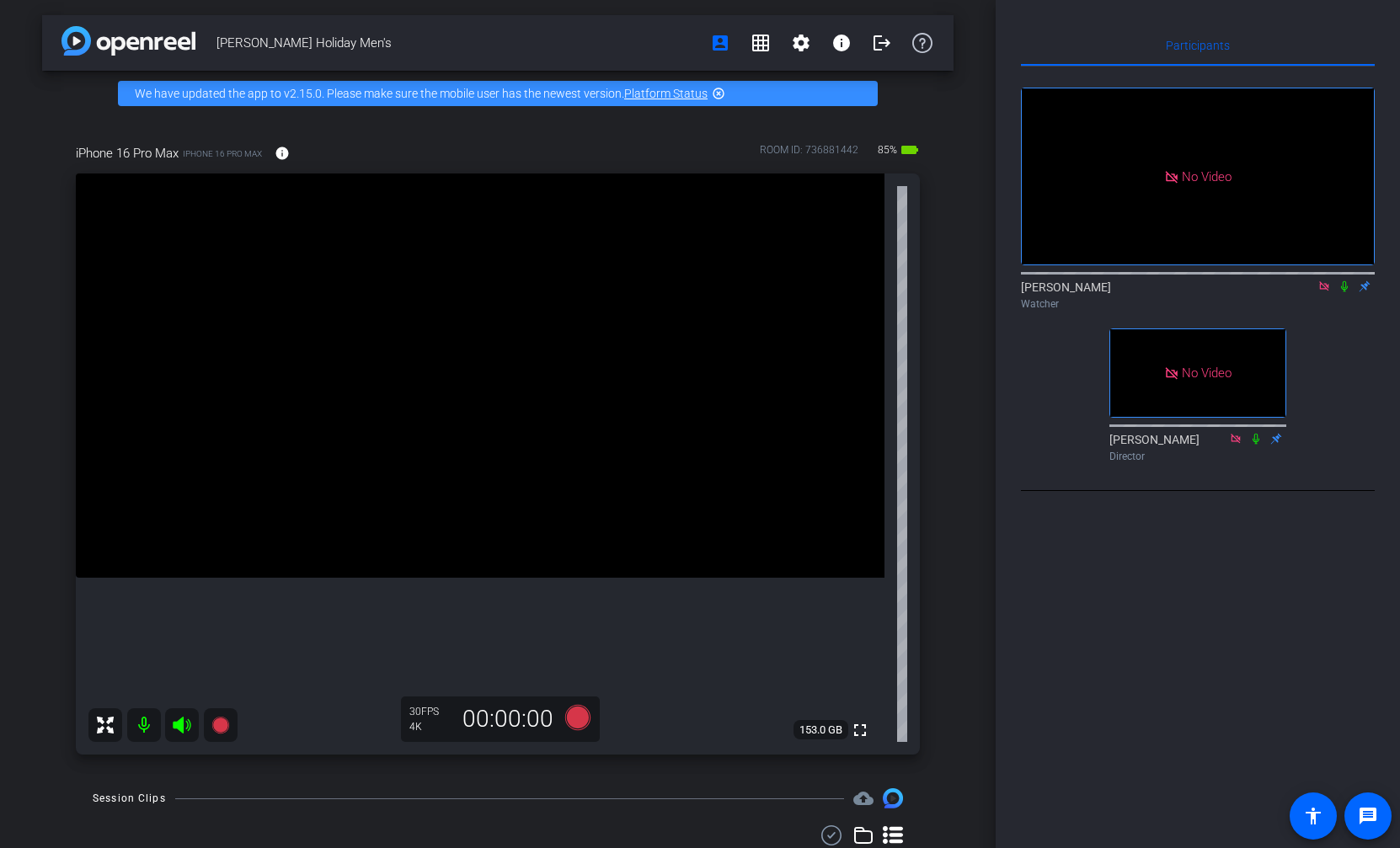
click at [1345, 292] on icon at bounding box center [1345, 287] width 7 height 11
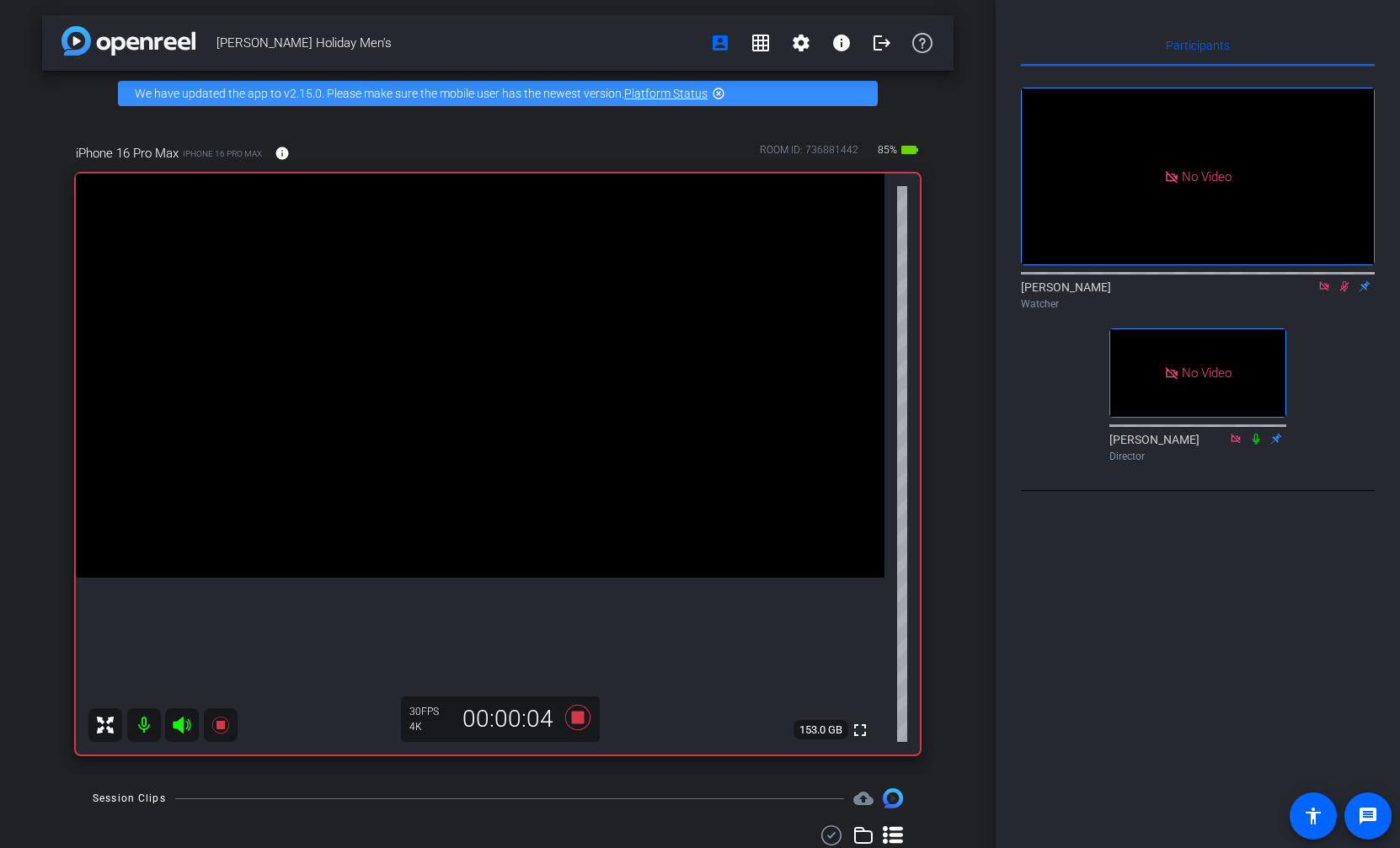
click at [1345, 292] on icon at bounding box center [1345, 287] width 9 height 11
click at [1345, 292] on icon at bounding box center [1345, 287] width 7 height 11
click at [1345, 292] on icon at bounding box center [1345, 287] width 9 height 11
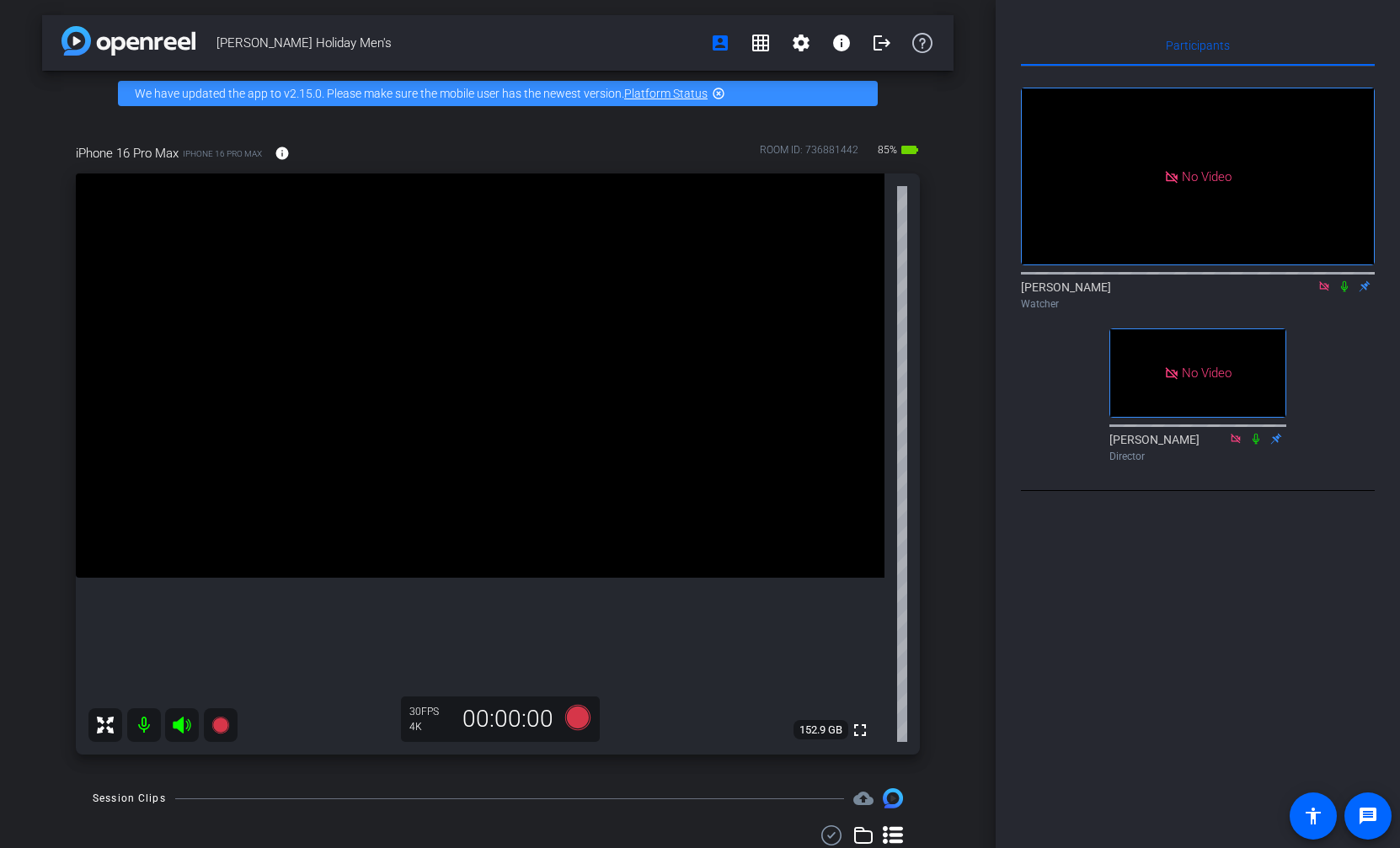
click at [1345, 292] on icon at bounding box center [1345, 287] width 7 height 11
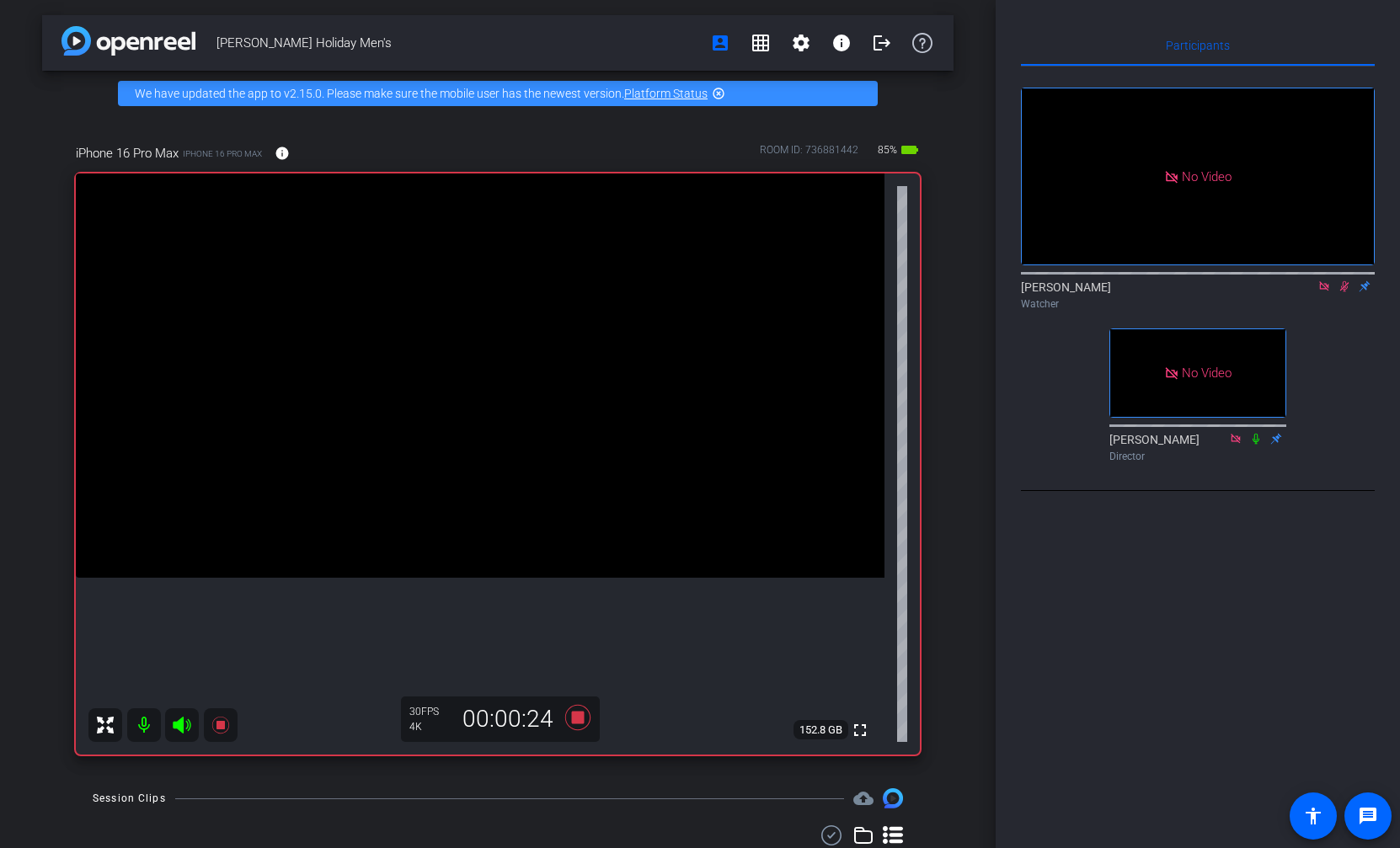
click at [1345, 292] on icon at bounding box center [1345, 287] width 9 height 11
click at [1345, 292] on icon at bounding box center [1344, 286] width 13 height 12
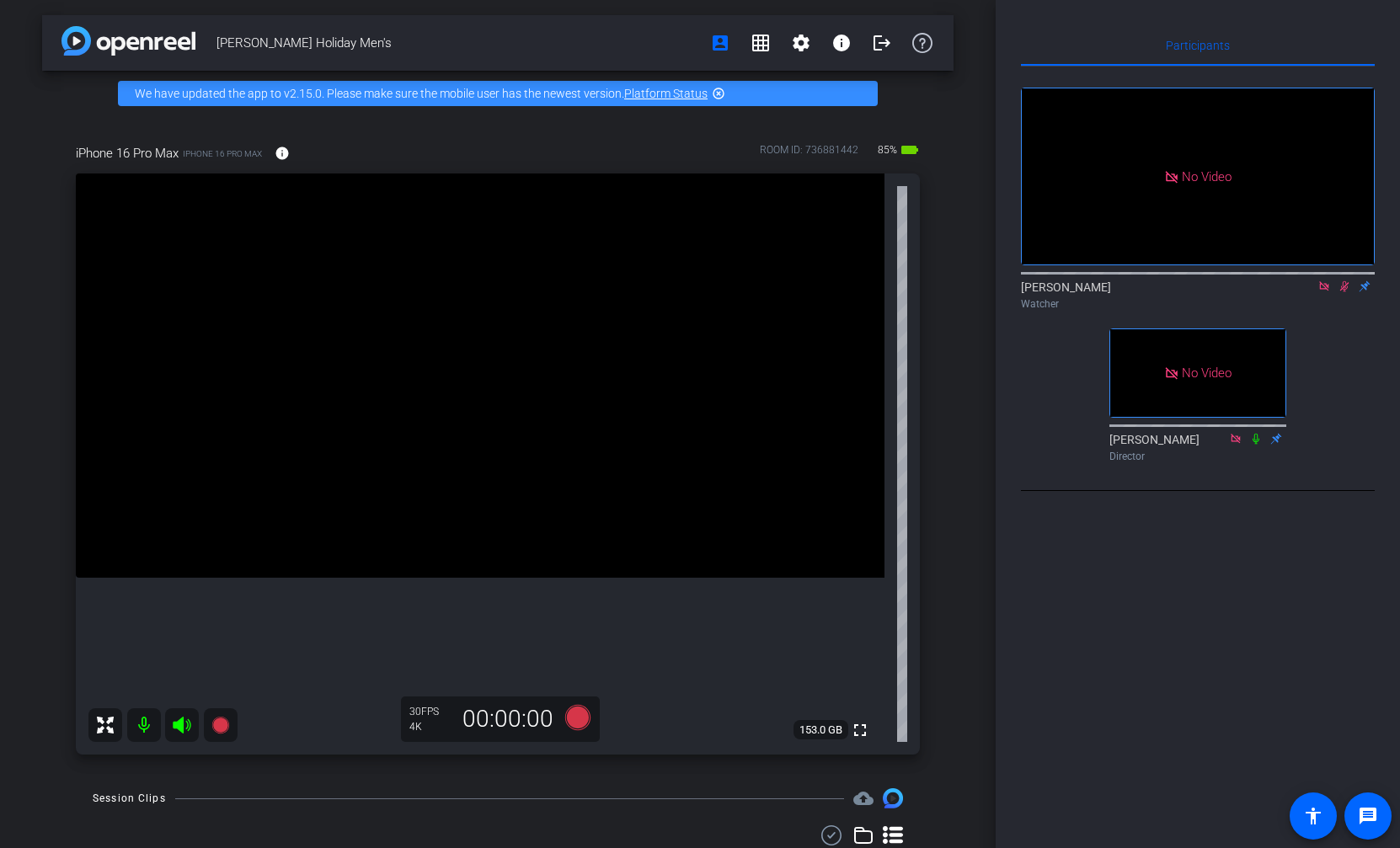
click at [1345, 292] on icon at bounding box center [1344, 286] width 13 height 12
click at [1343, 292] on icon at bounding box center [1345, 287] width 7 height 11
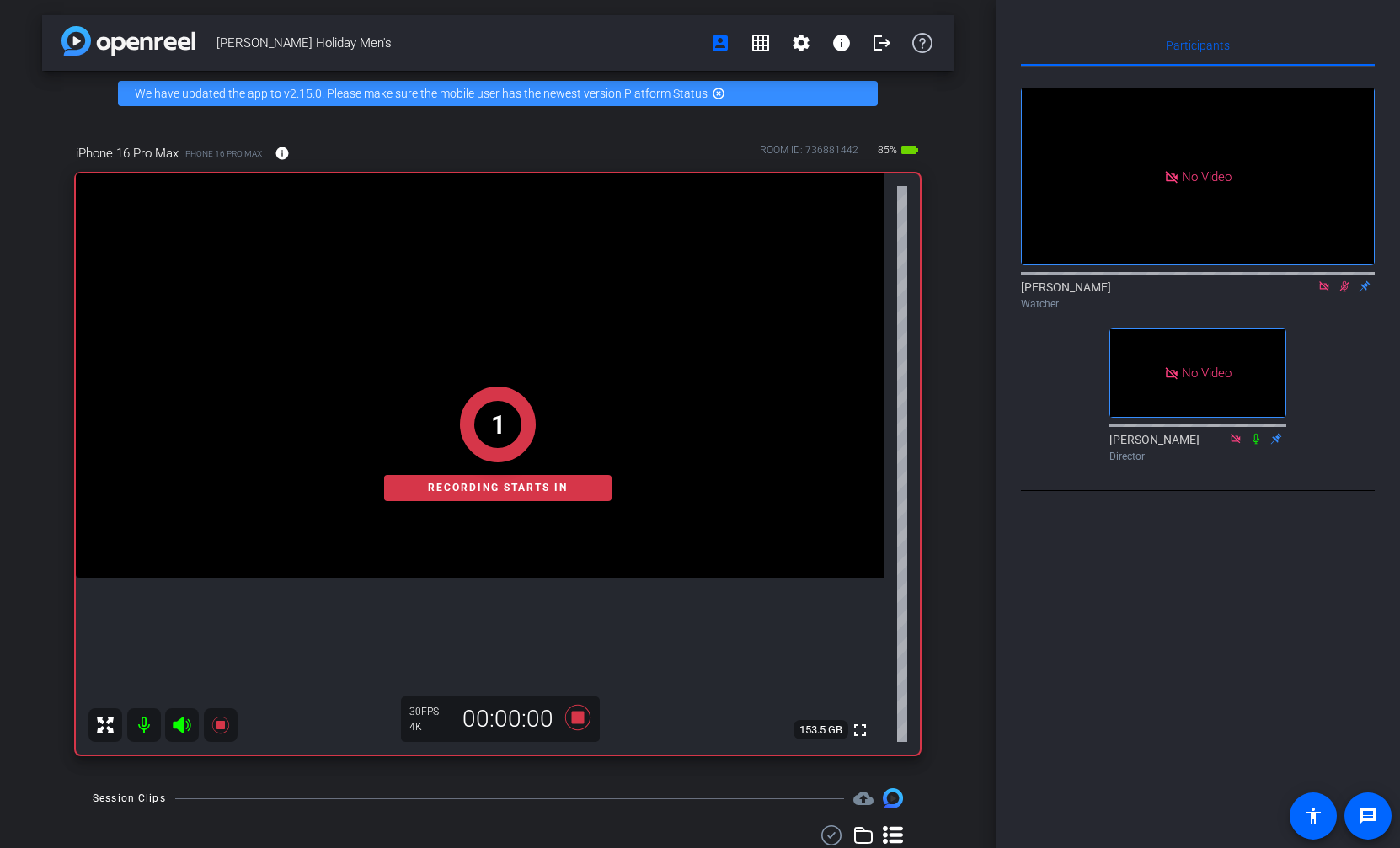
click at [1343, 292] on icon at bounding box center [1344, 286] width 13 height 12
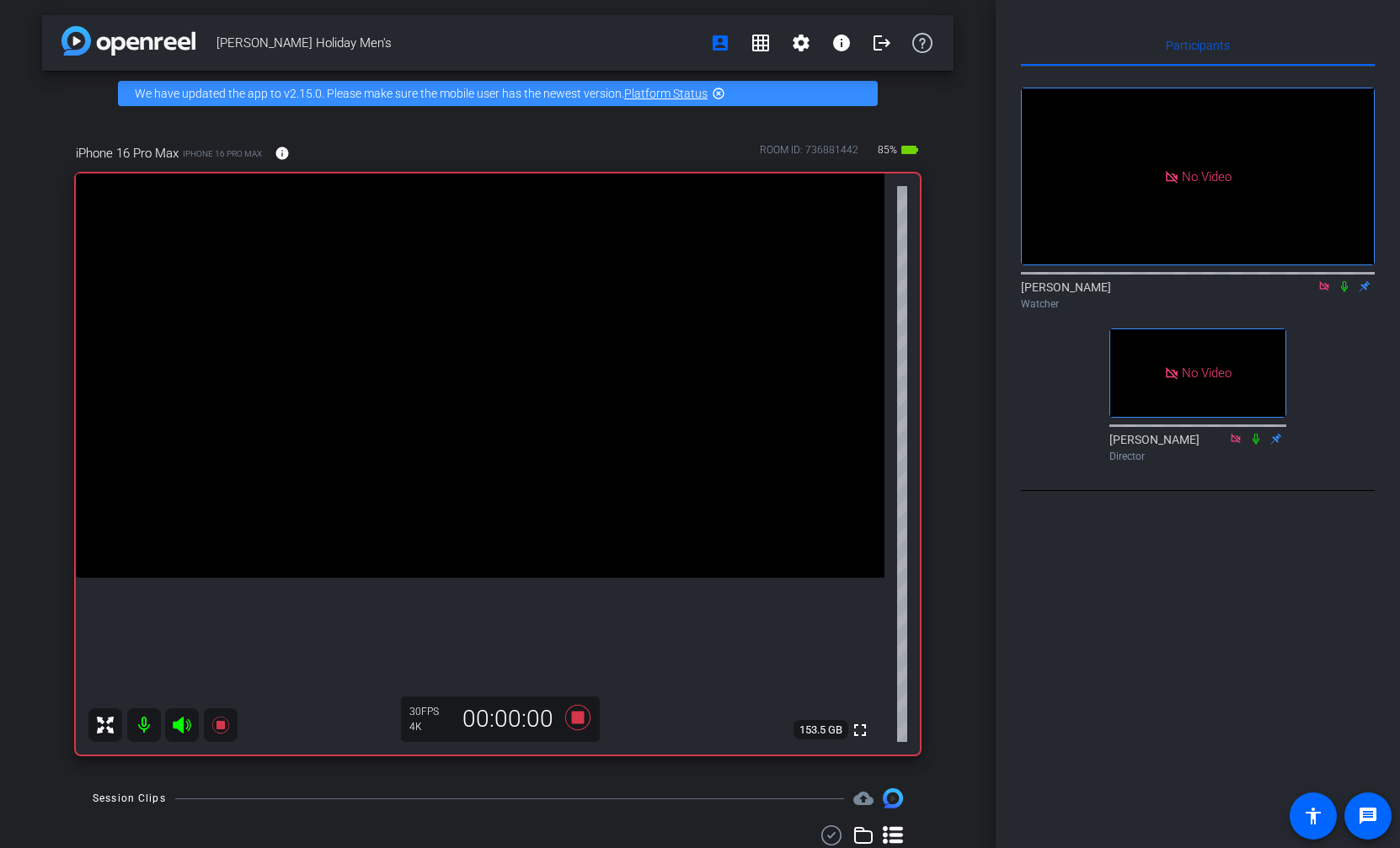
click at [1343, 292] on icon at bounding box center [1345, 287] width 7 height 11
click at [1343, 292] on icon at bounding box center [1344, 286] width 13 height 12
click at [1343, 292] on icon at bounding box center [1345, 287] width 7 height 11
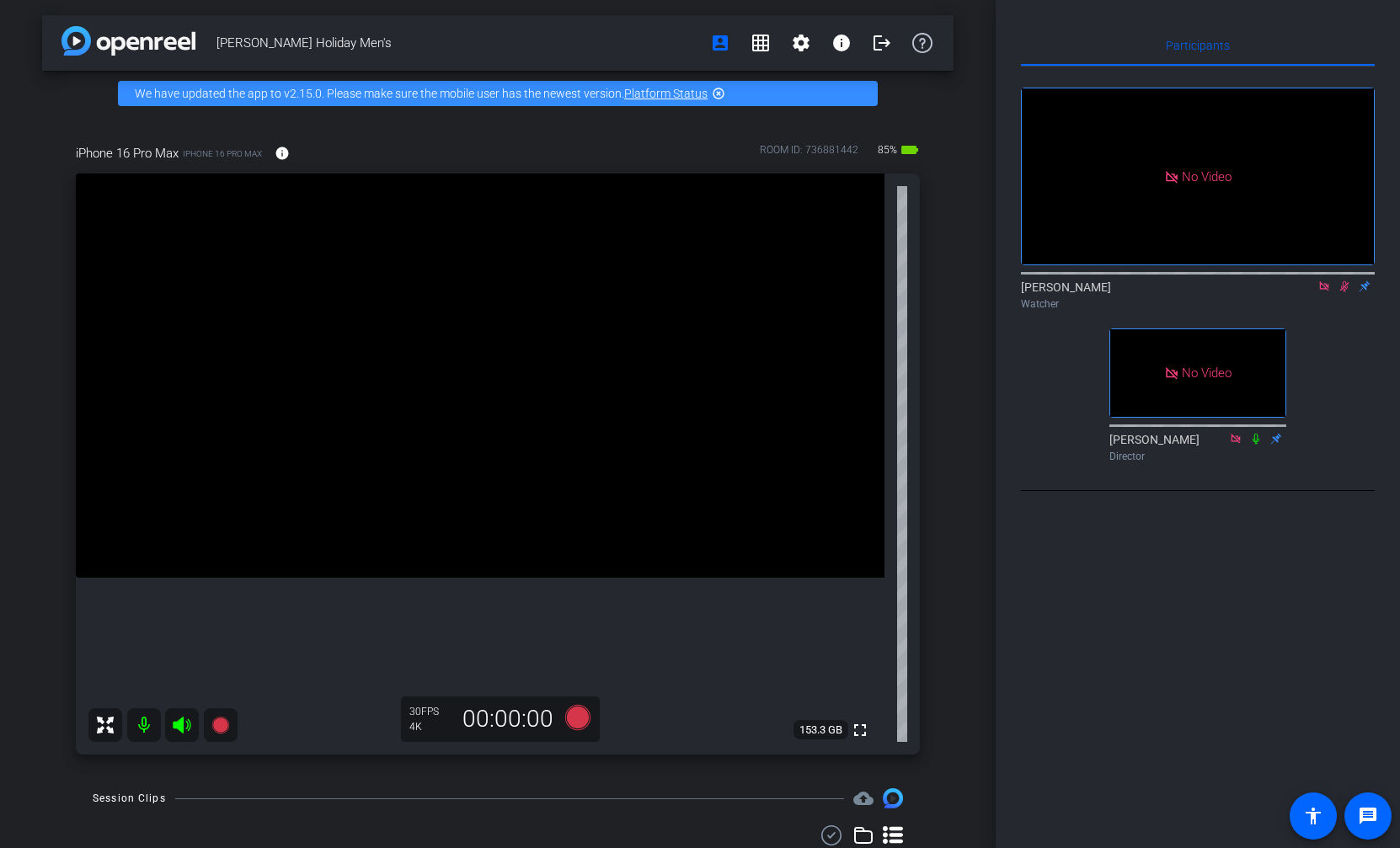
click at [1344, 292] on icon at bounding box center [1345, 287] width 9 height 11
click at [1344, 292] on icon at bounding box center [1345, 287] width 7 height 11
click at [1344, 292] on icon at bounding box center [1345, 287] width 9 height 11
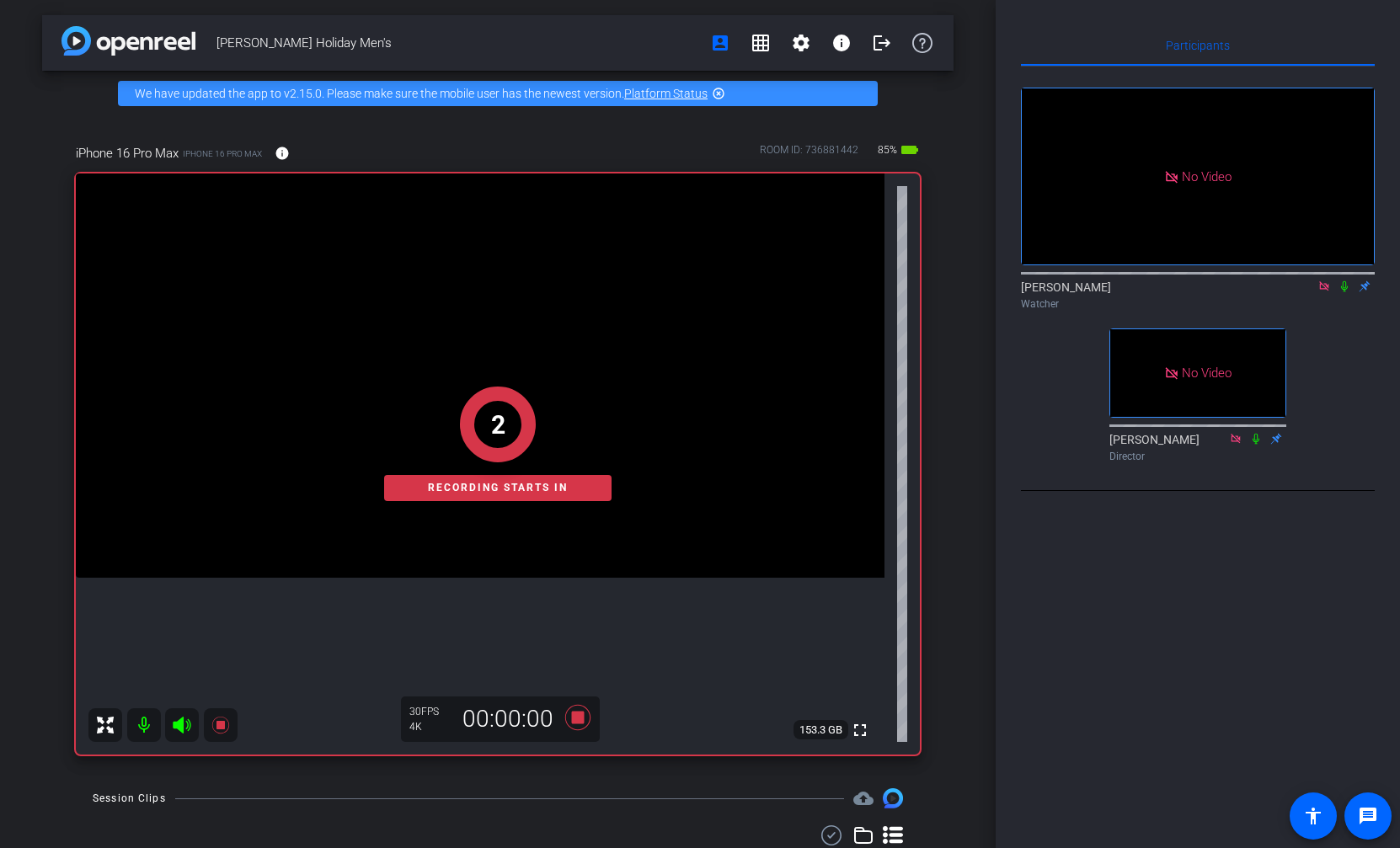
click at [1345, 292] on icon at bounding box center [1345, 287] width 7 height 11
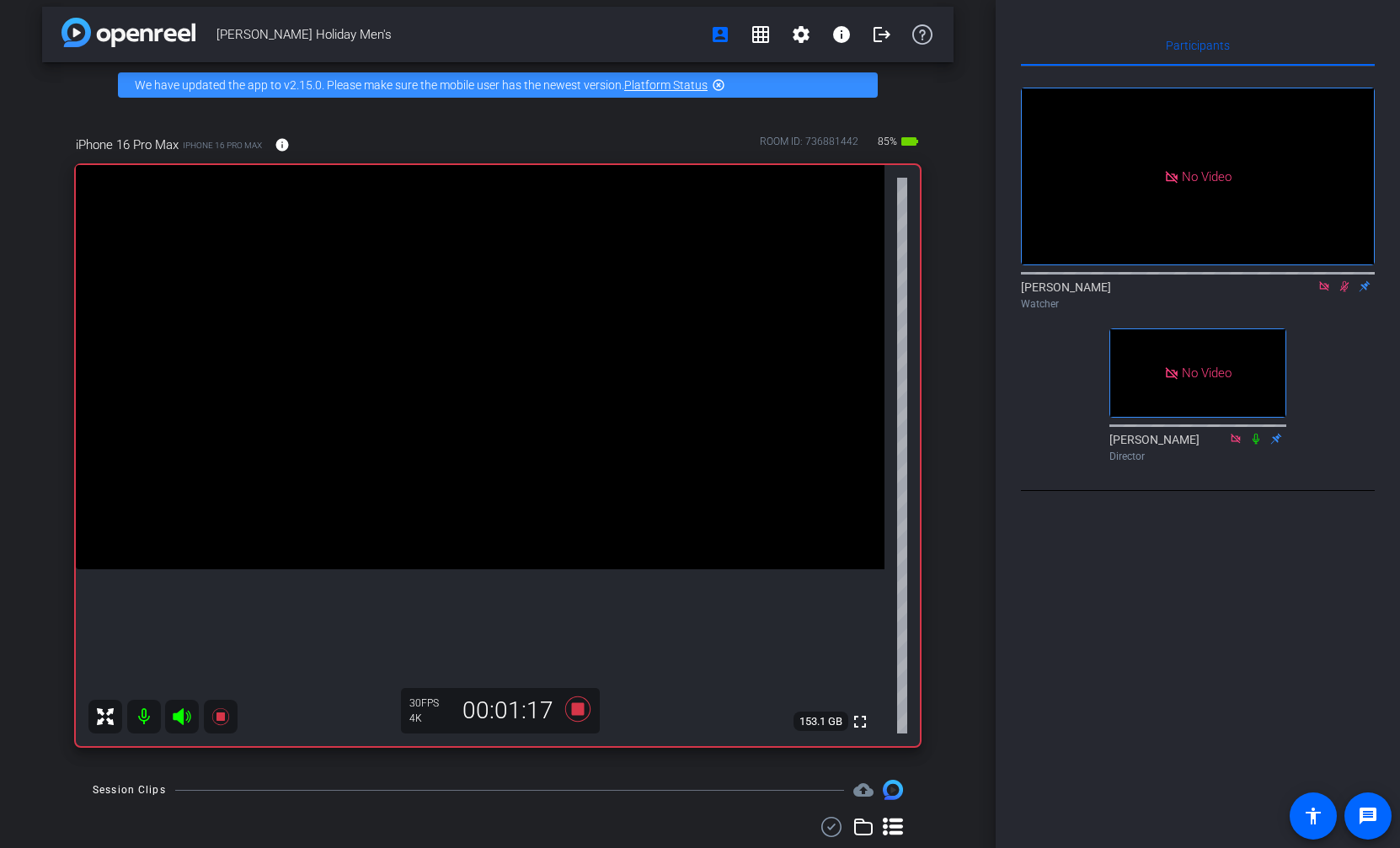
scroll to position [14, 0]
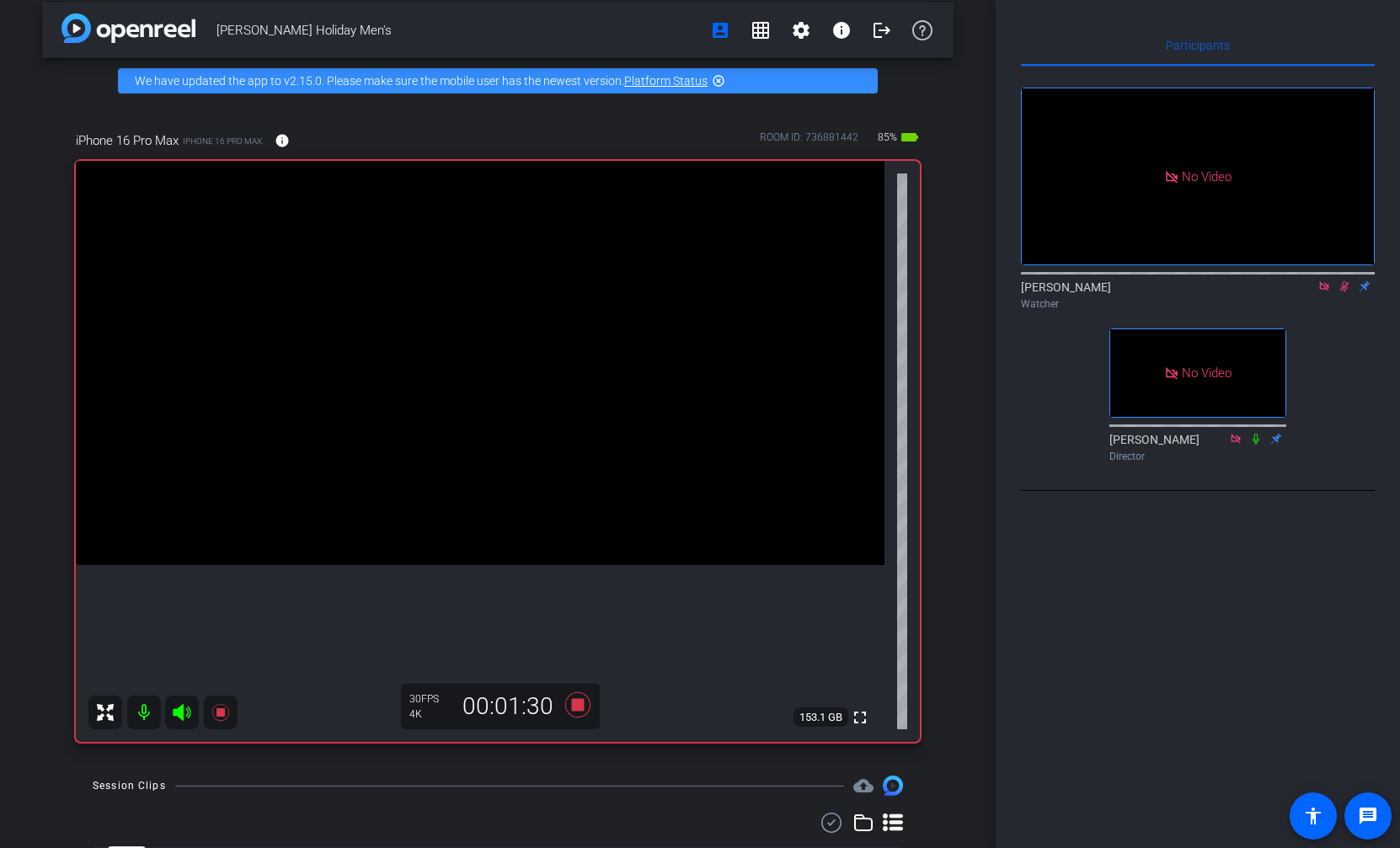
click at [1345, 292] on icon at bounding box center [1344, 286] width 13 height 12
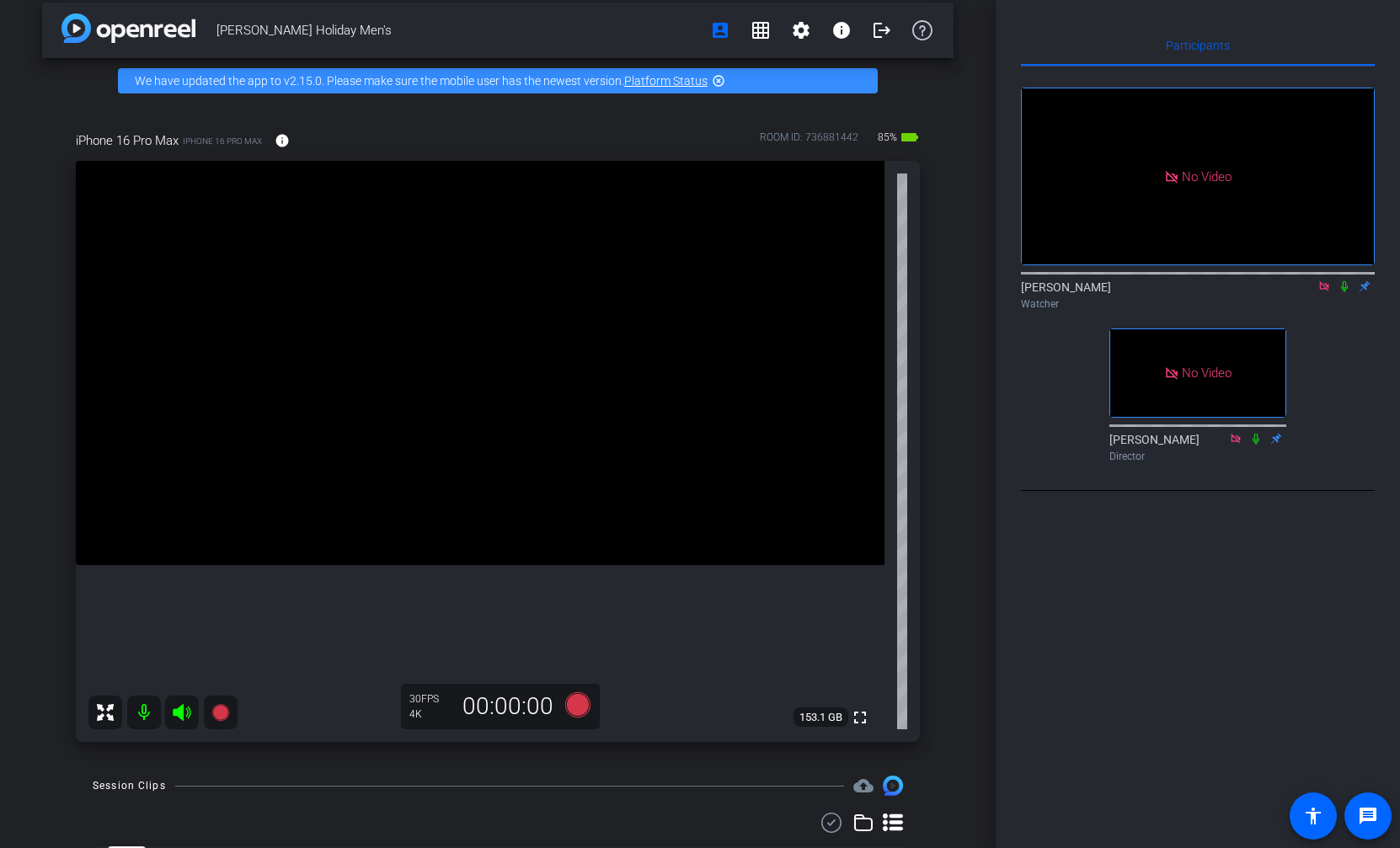
click at [1346, 292] on icon at bounding box center [1344, 286] width 13 height 12
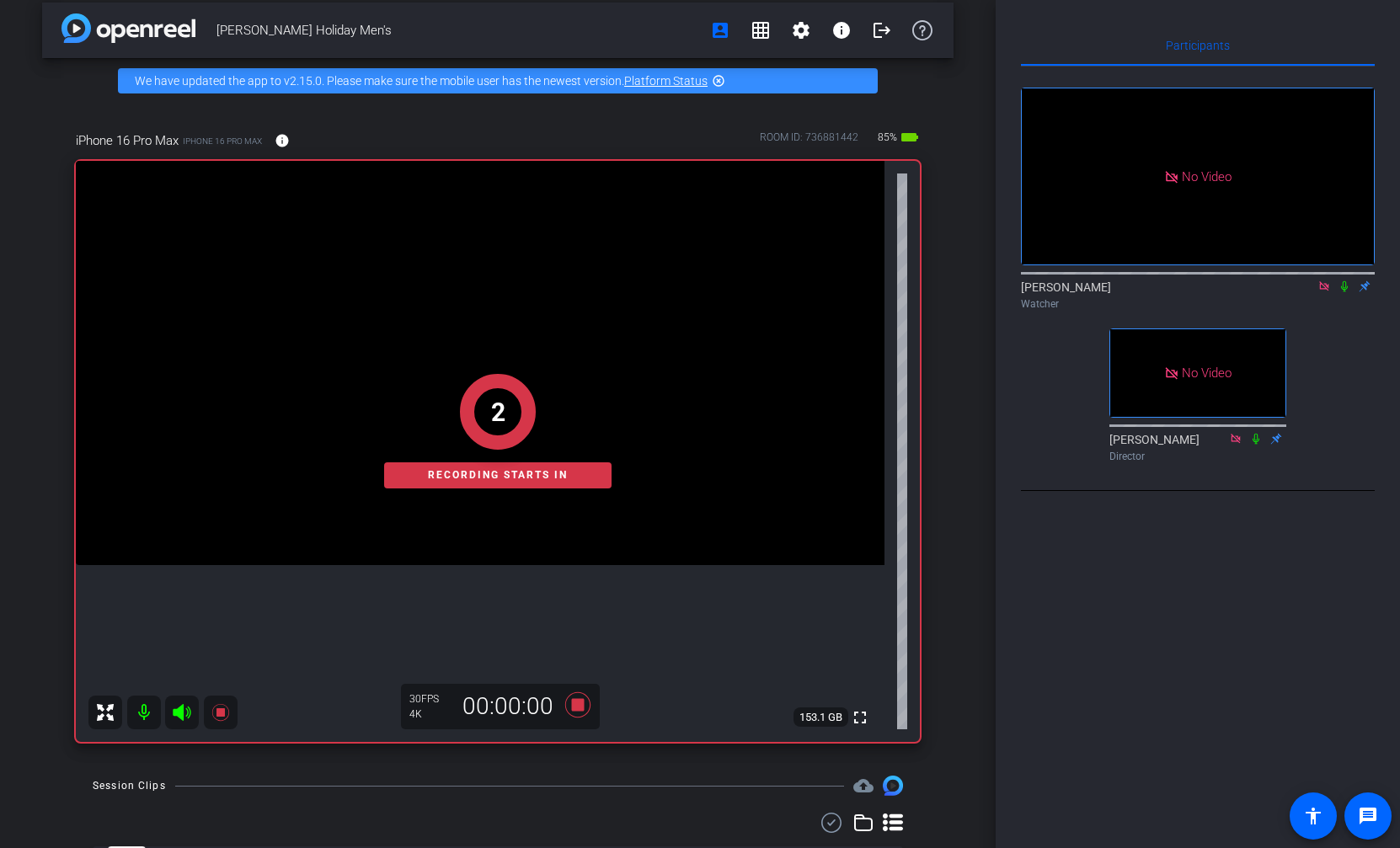
click at [1342, 292] on icon at bounding box center [1344, 286] width 13 height 12
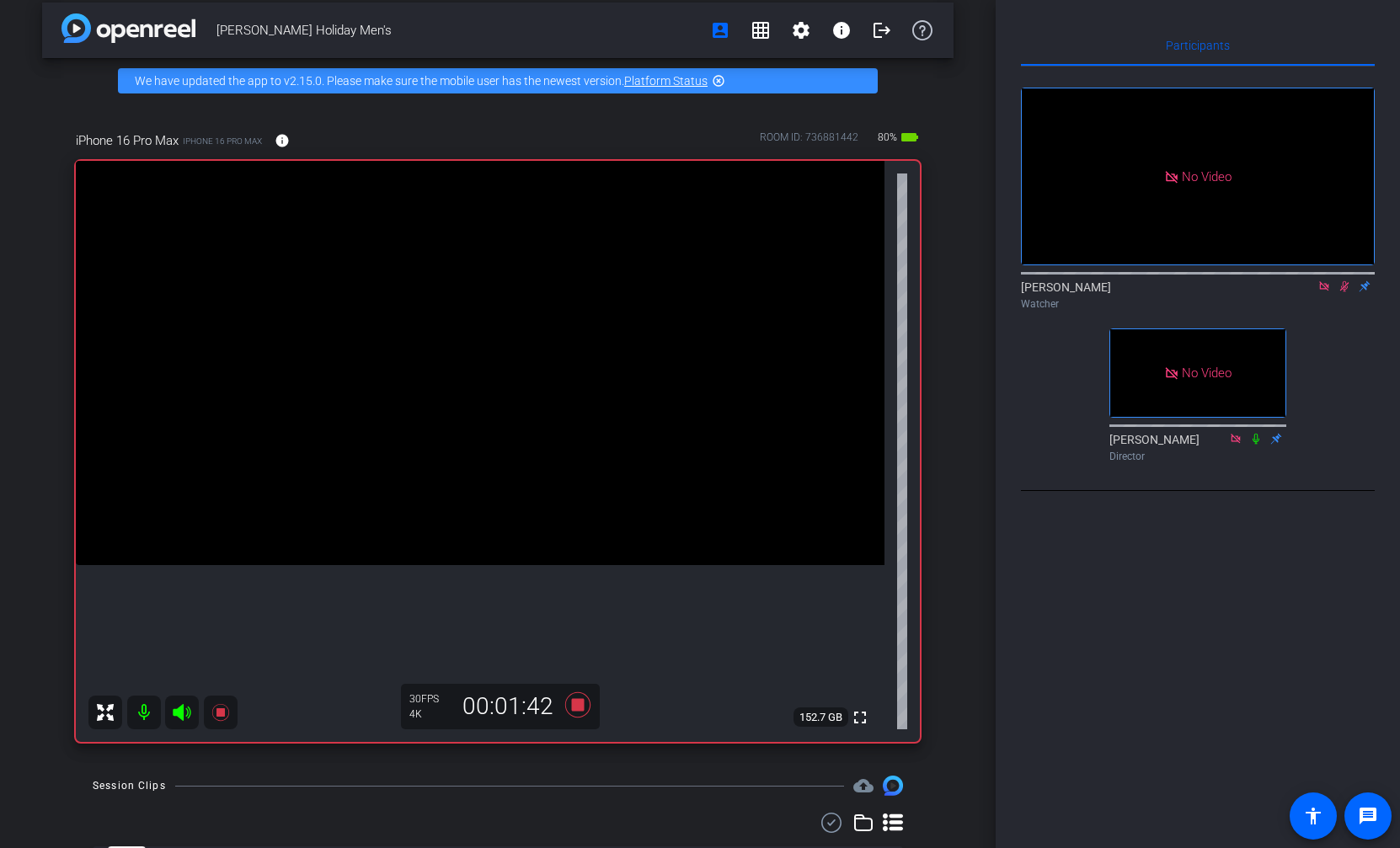
click at [1342, 292] on icon at bounding box center [1345, 287] width 9 height 11
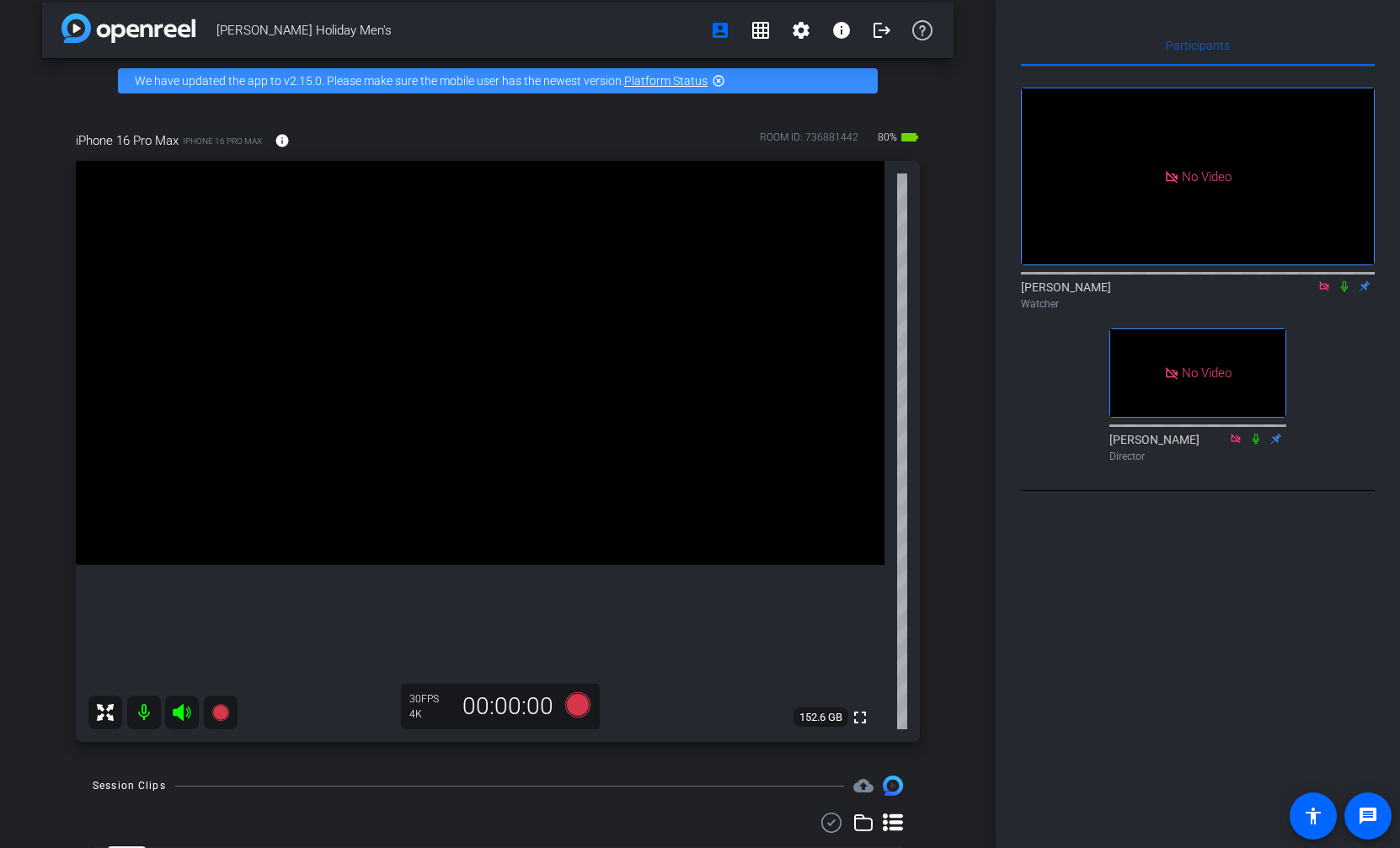
click at [1343, 292] on icon at bounding box center [1345, 287] width 7 height 11
click at [1343, 292] on icon at bounding box center [1345, 287] width 9 height 11
click at [1343, 292] on icon at bounding box center [1345, 287] width 7 height 11
click at [1343, 292] on icon at bounding box center [1345, 287] width 9 height 11
click at [1343, 292] on icon at bounding box center [1345, 287] width 7 height 11
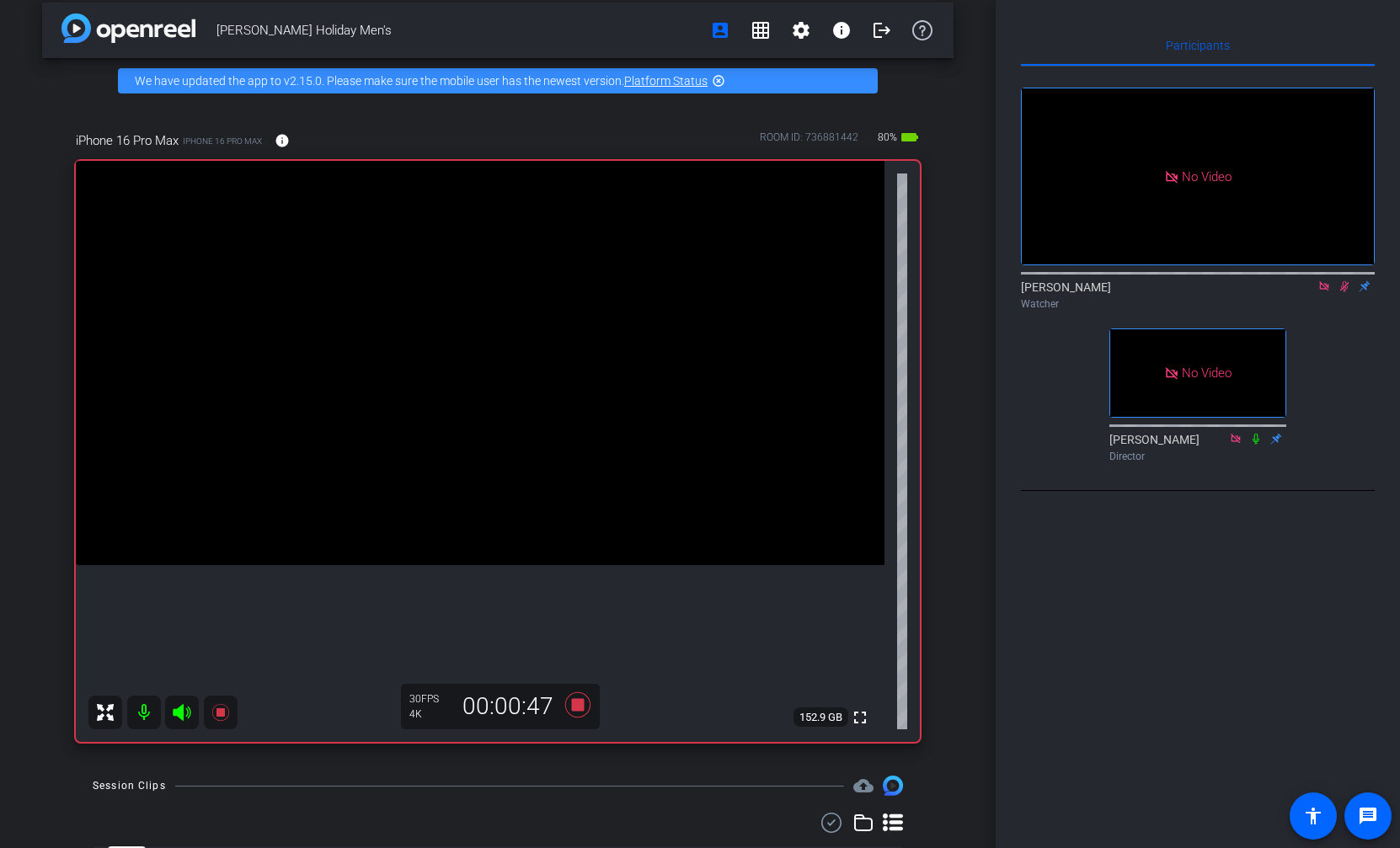
click at [1339, 292] on icon at bounding box center [1344, 286] width 13 height 12
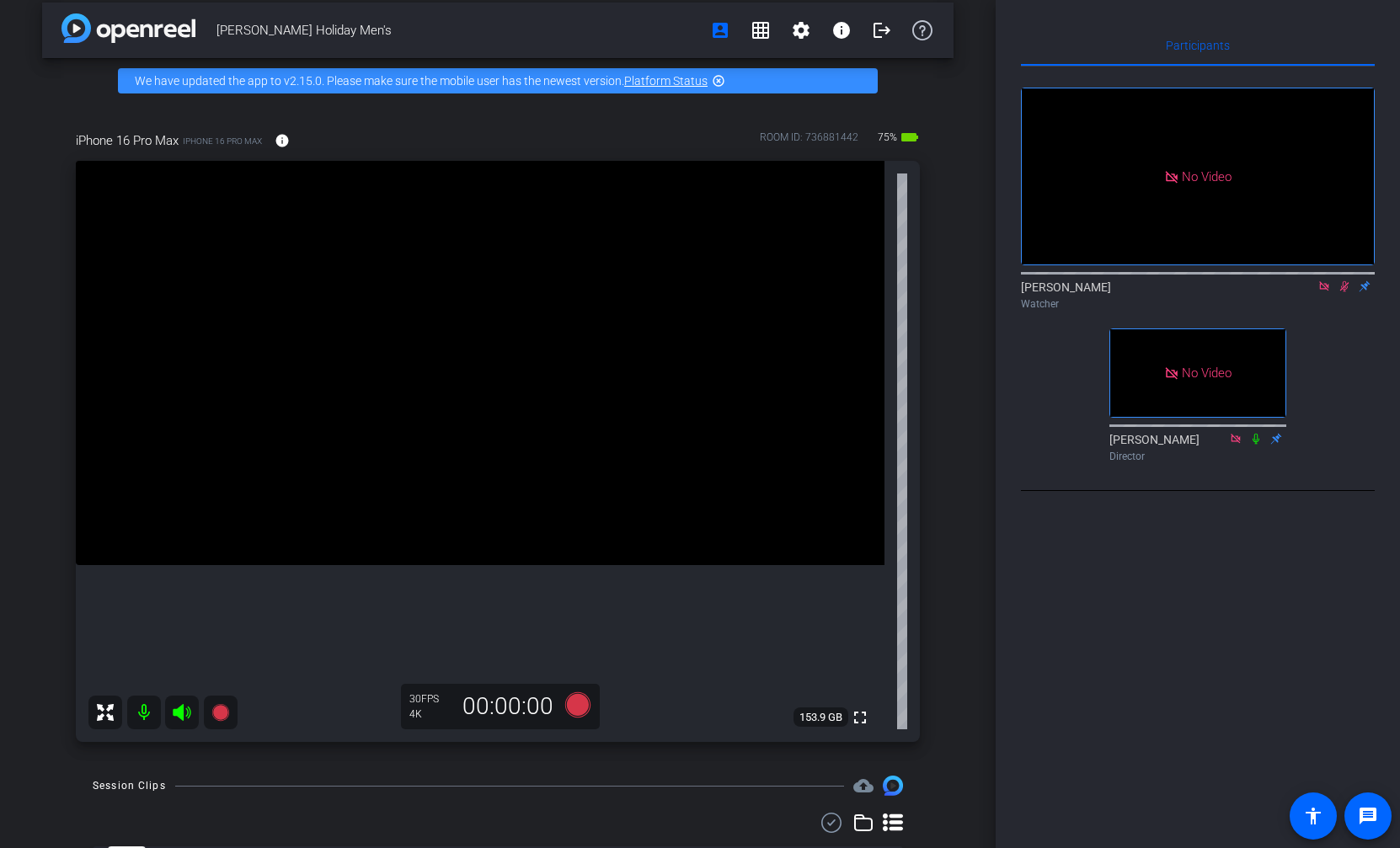
click at [1343, 292] on icon at bounding box center [1344, 286] width 13 height 12
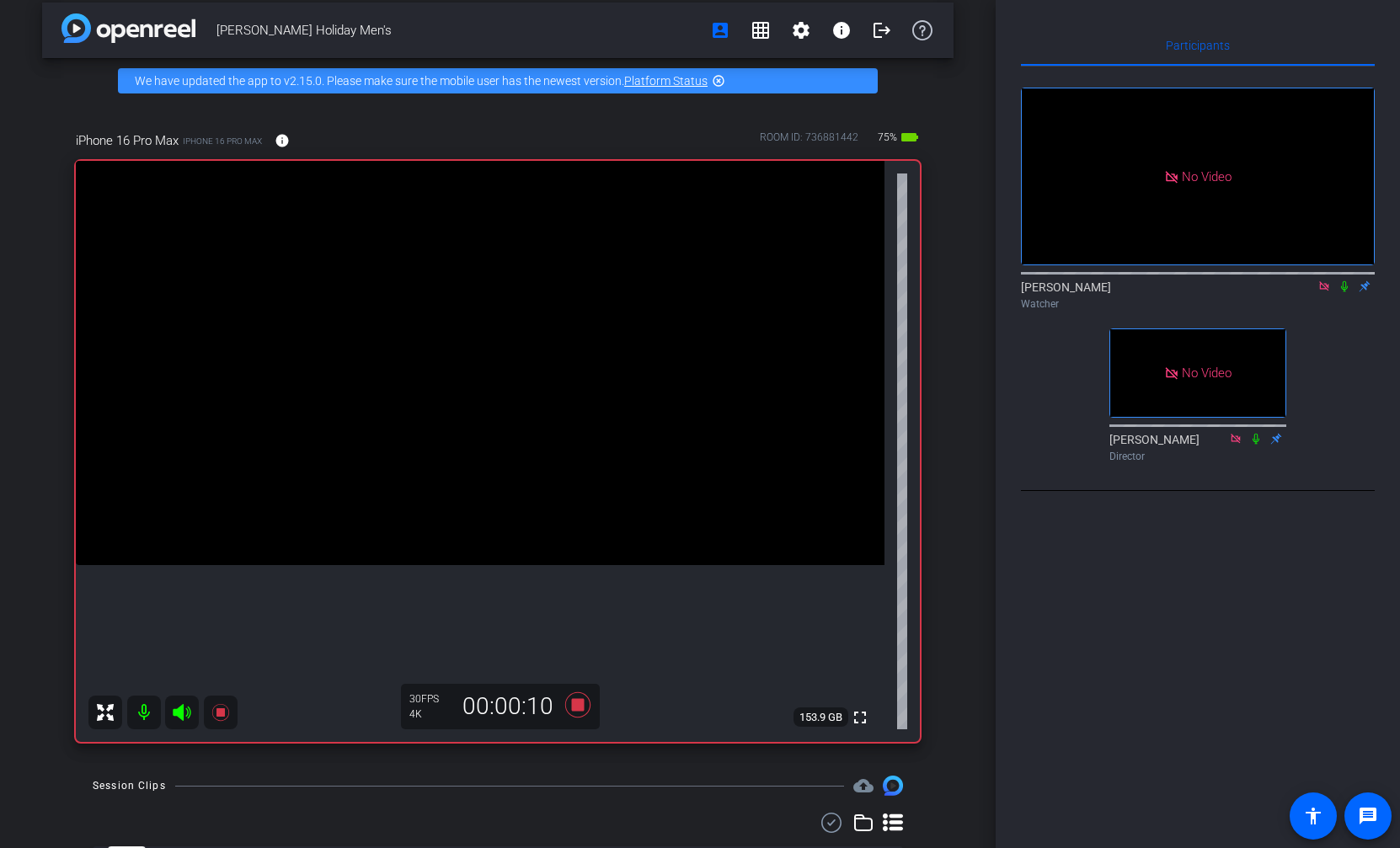
click at [1342, 292] on icon at bounding box center [1344, 286] width 13 height 12
click at [1345, 292] on icon at bounding box center [1345, 287] width 9 height 11
click at [1345, 292] on icon at bounding box center [1344, 286] width 13 height 12
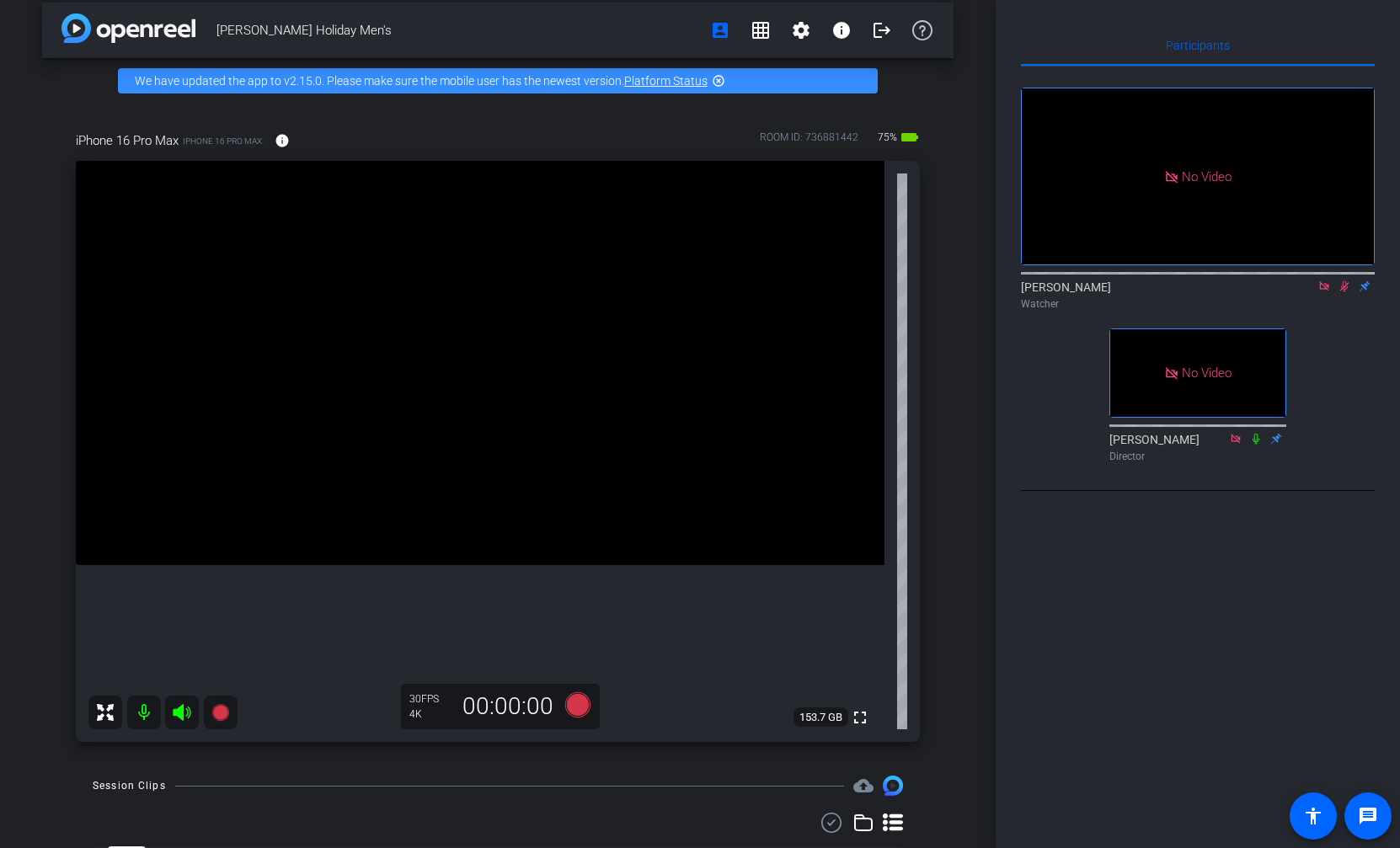
click at [1344, 292] on icon at bounding box center [1344, 286] width 13 height 12
drag, startPoint x: 1343, startPoint y: 311, endPoint x: 1364, endPoint y: 332, distance: 29.7
click at [1344, 292] on icon at bounding box center [1345, 287] width 7 height 11
click at [1341, 292] on icon at bounding box center [1345, 287] width 9 height 11
click at [1341, 292] on icon at bounding box center [1344, 286] width 13 height 12
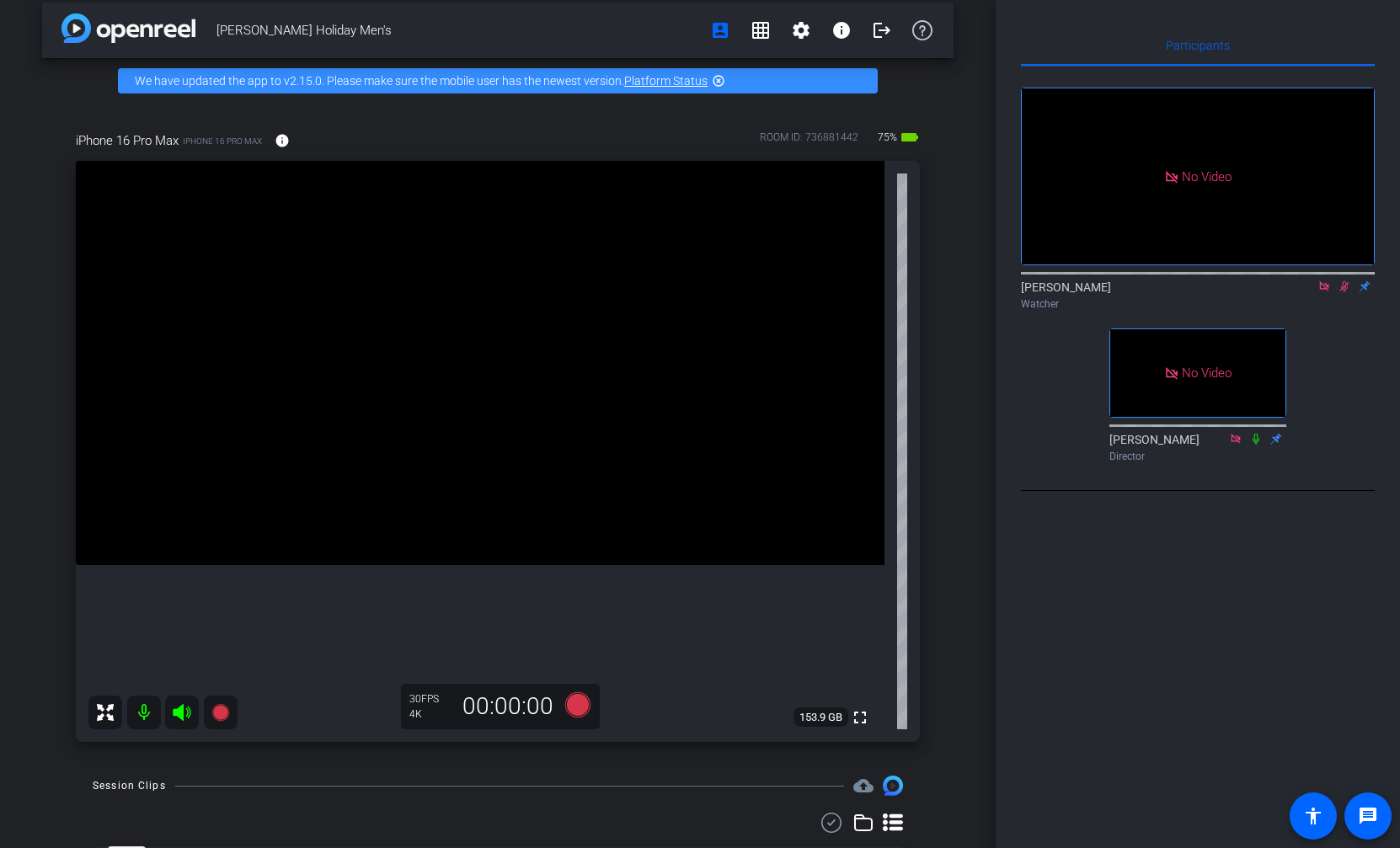
click at [1344, 292] on icon at bounding box center [1344, 286] width 13 height 12
click at [1343, 292] on icon at bounding box center [1345, 287] width 9 height 11
click at [1343, 292] on icon at bounding box center [1345, 287] width 7 height 11
click at [1345, 292] on icon at bounding box center [1344, 286] width 13 height 12
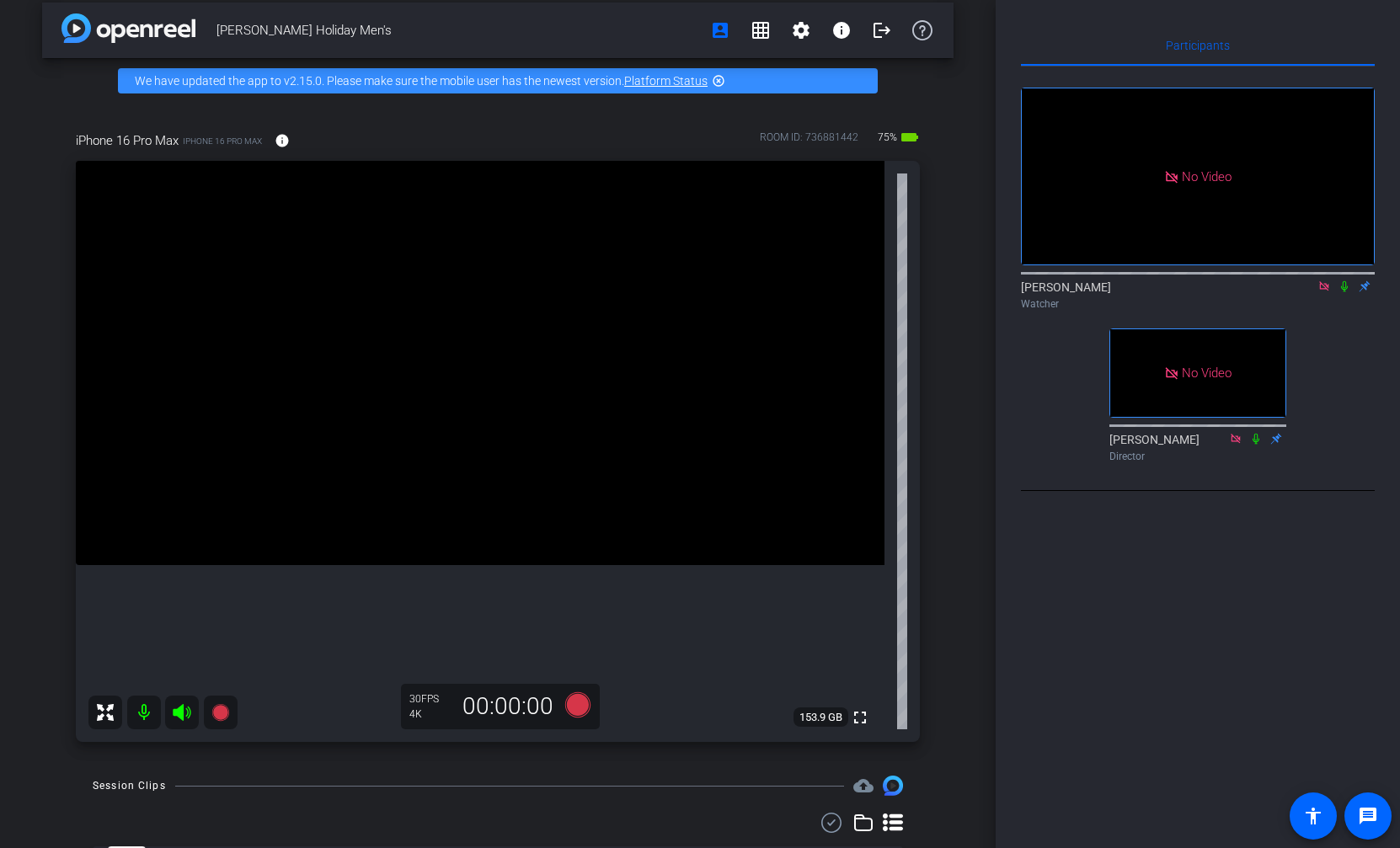
click at [1345, 292] on icon at bounding box center [1344, 286] width 13 height 12
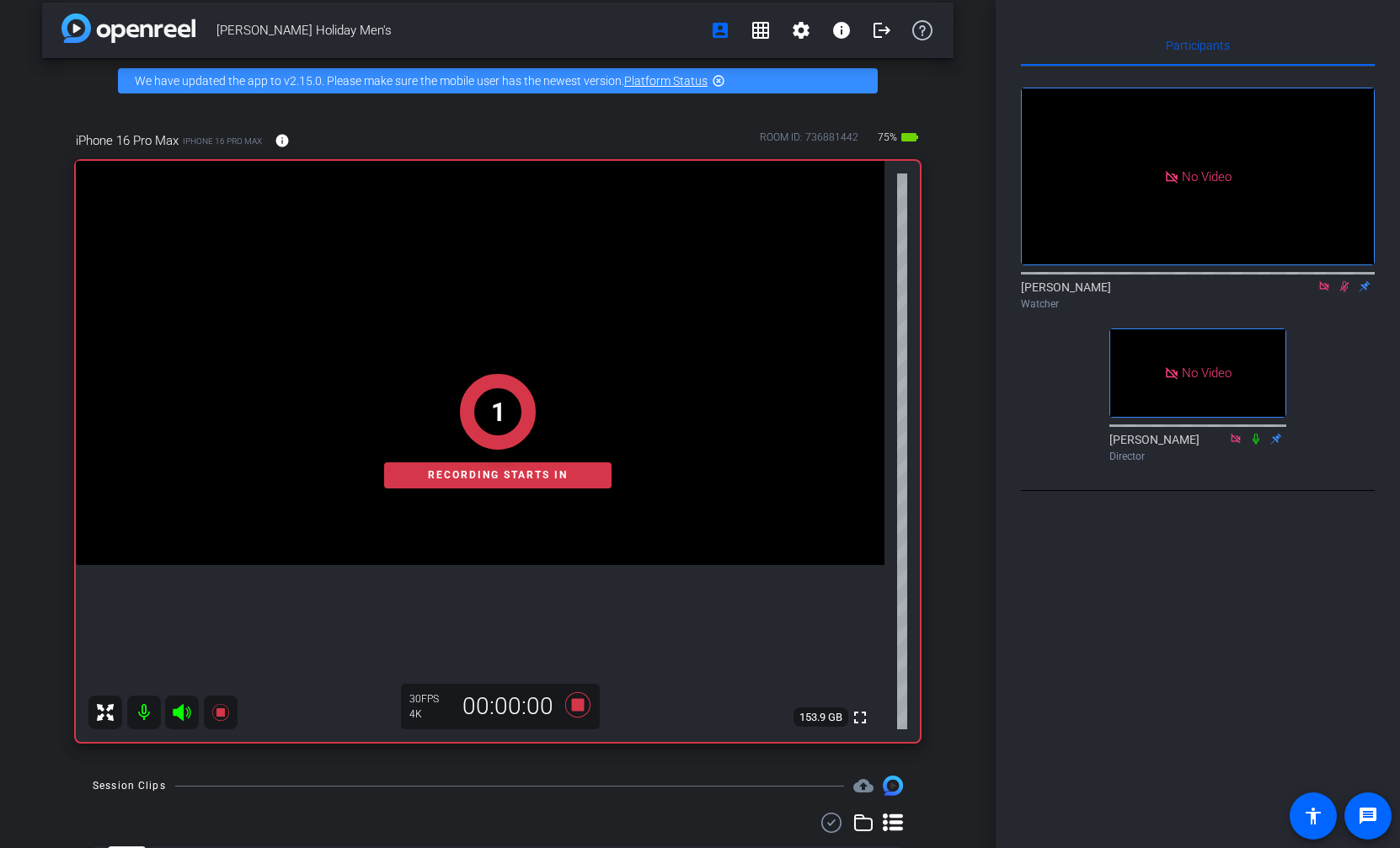
click at [1344, 292] on icon at bounding box center [1345, 287] width 9 height 11
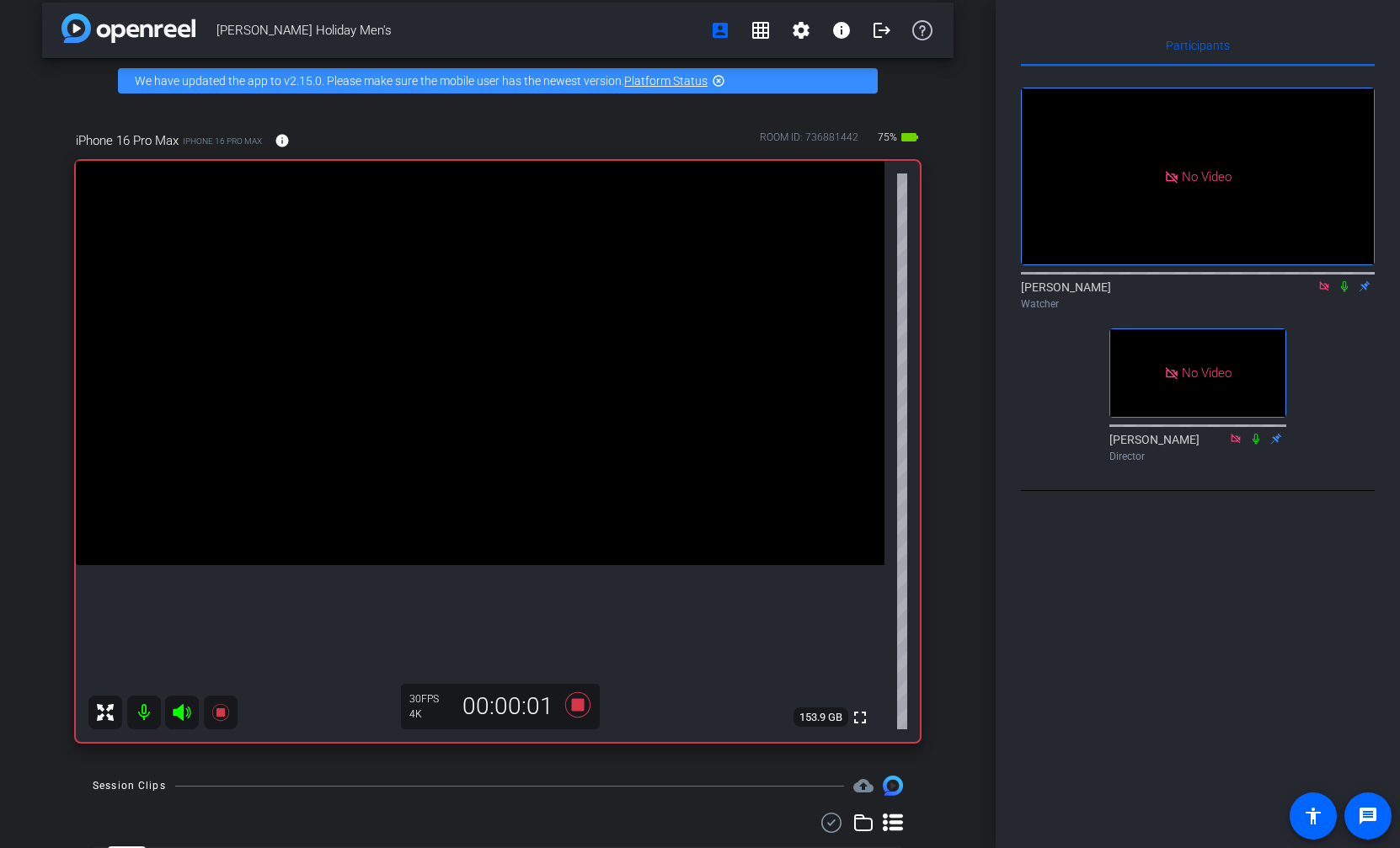
click at [1344, 292] on icon at bounding box center [1345, 287] width 7 height 11
click at [1345, 292] on icon at bounding box center [1345, 287] width 9 height 11
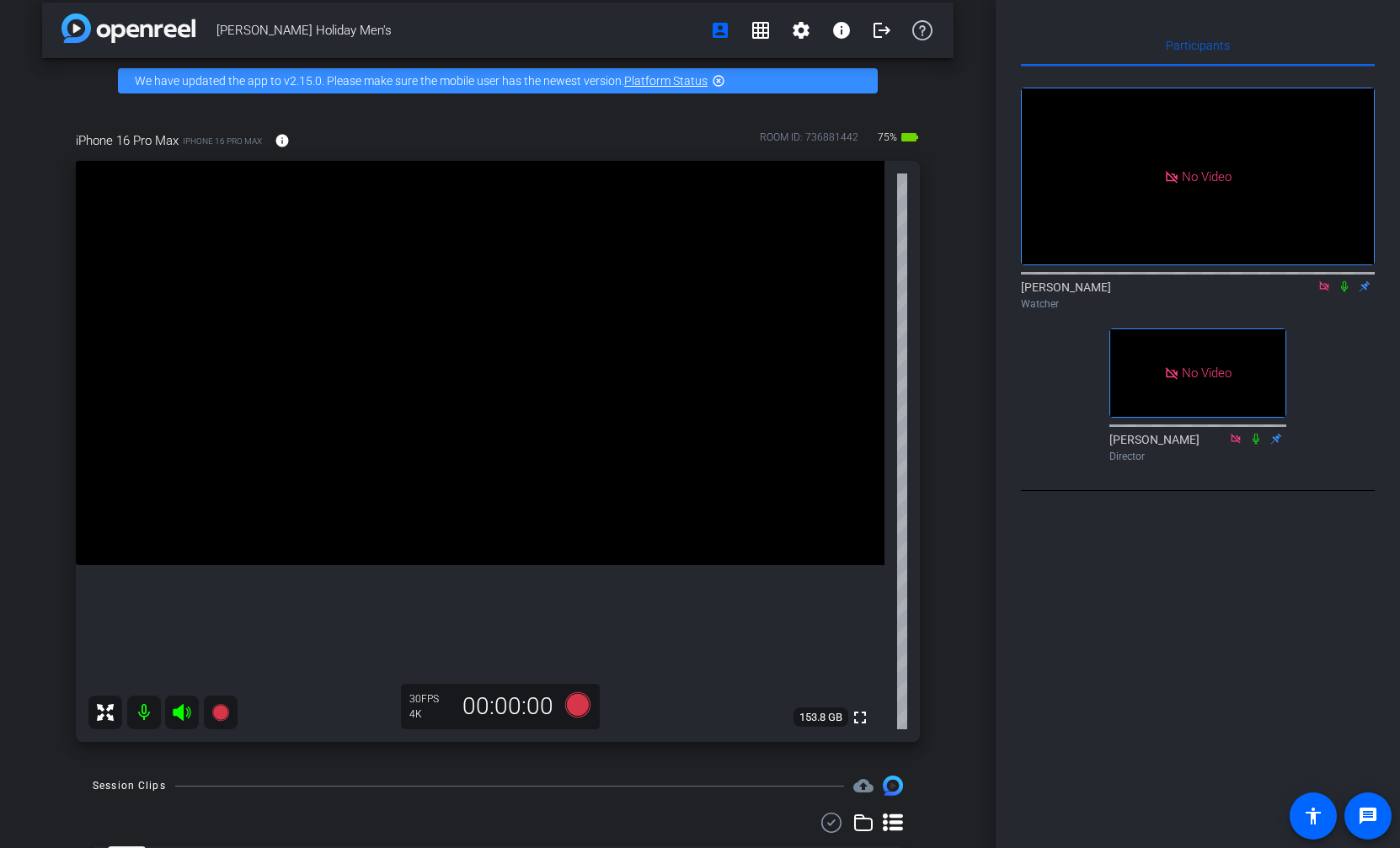
click at [1344, 292] on icon at bounding box center [1345, 287] width 7 height 11
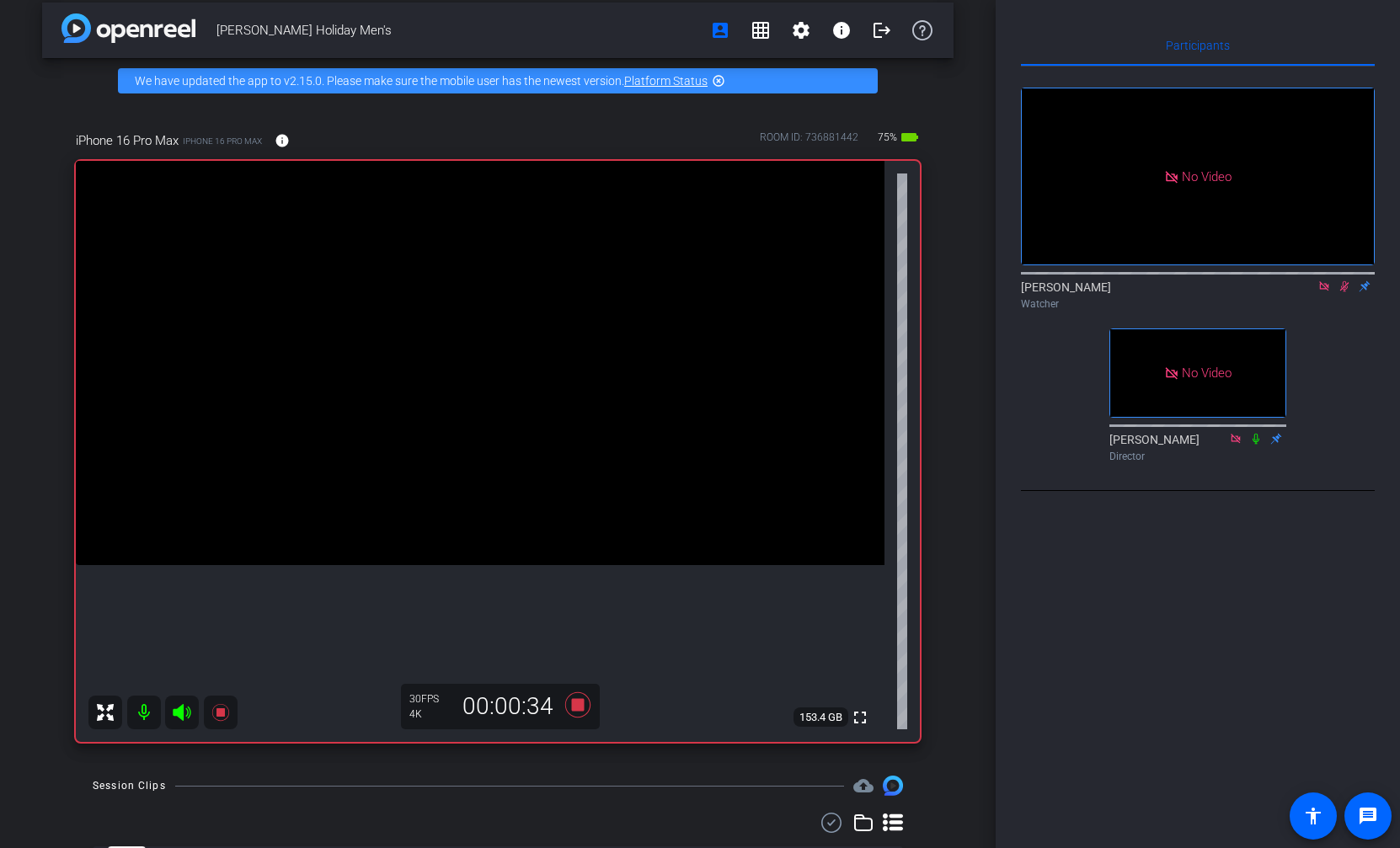
click at [1346, 292] on icon at bounding box center [1345, 287] width 9 height 11
click at [1346, 292] on icon at bounding box center [1345, 287] width 7 height 11
click at [1346, 292] on icon at bounding box center [1345, 287] width 9 height 11
click at [1346, 292] on icon at bounding box center [1345, 287] width 7 height 11
click at [1346, 292] on icon at bounding box center [1345, 287] width 9 height 11
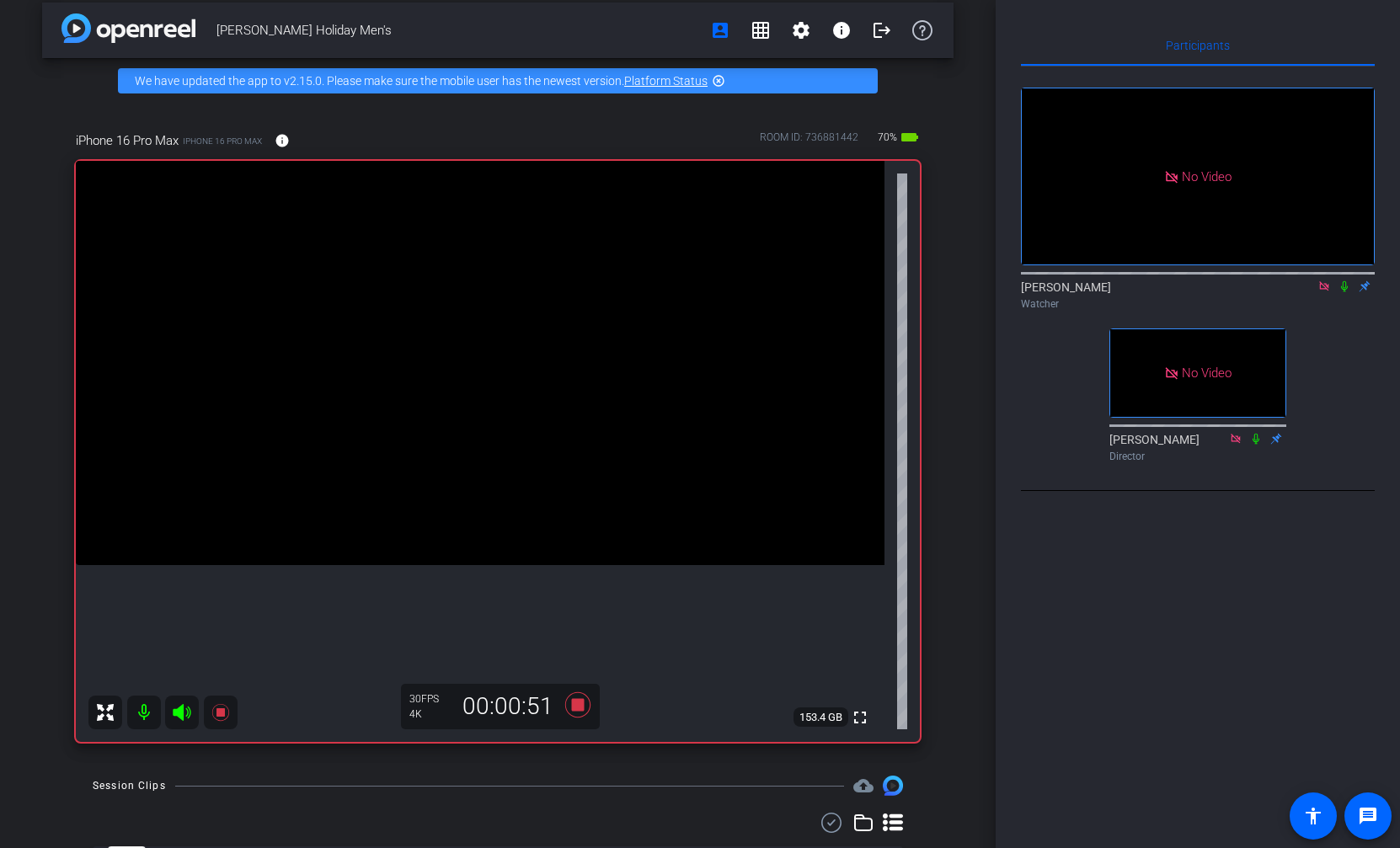
click at [1346, 292] on icon at bounding box center [1345, 287] width 7 height 11
click at [1346, 292] on icon at bounding box center [1345, 287] width 9 height 11
click at [1345, 292] on icon at bounding box center [1344, 286] width 13 height 12
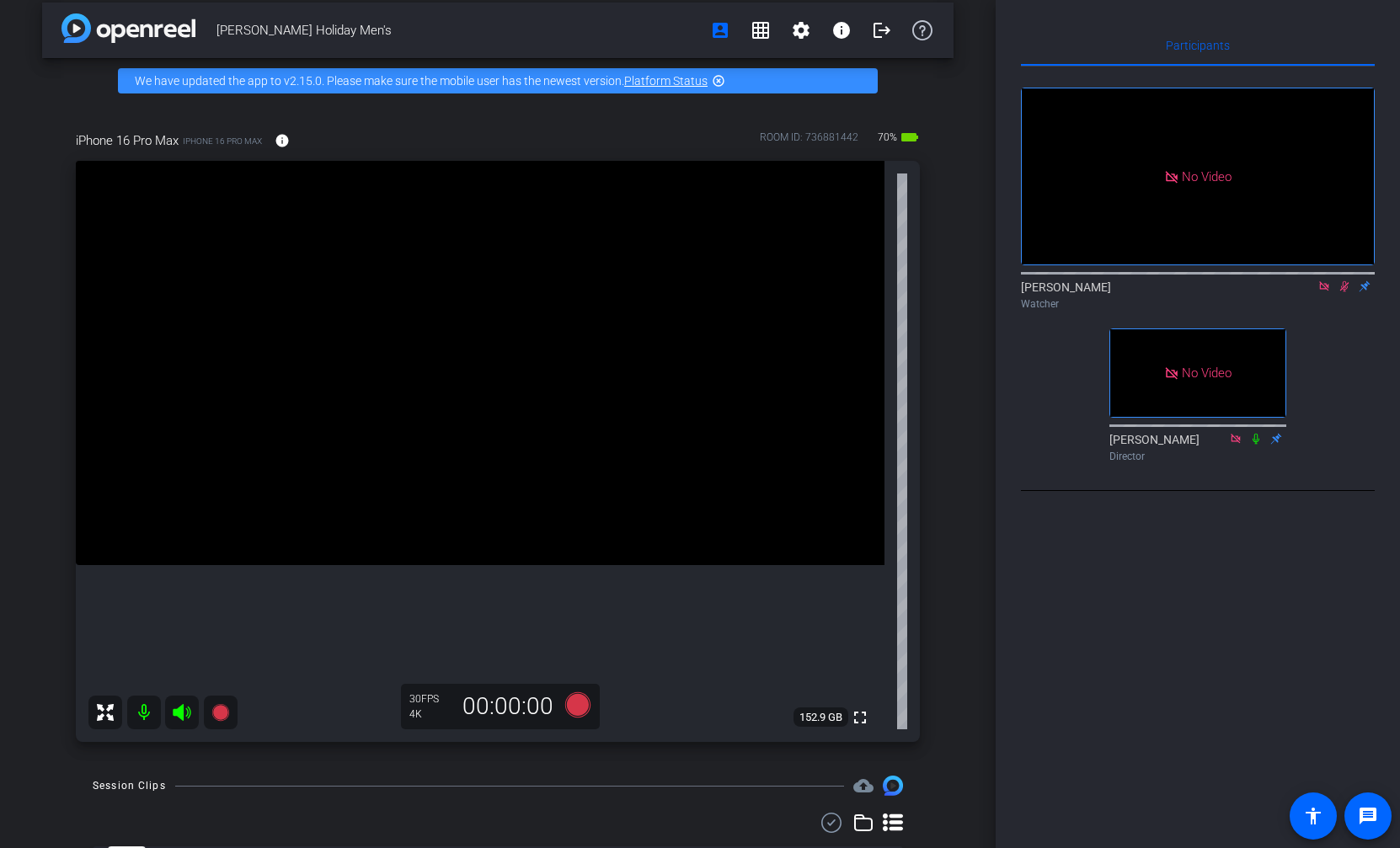
click at [1344, 292] on icon at bounding box center [1345, 287] width 9 height 11
